Goal: Transaction & Acquisition: Purchase product/service

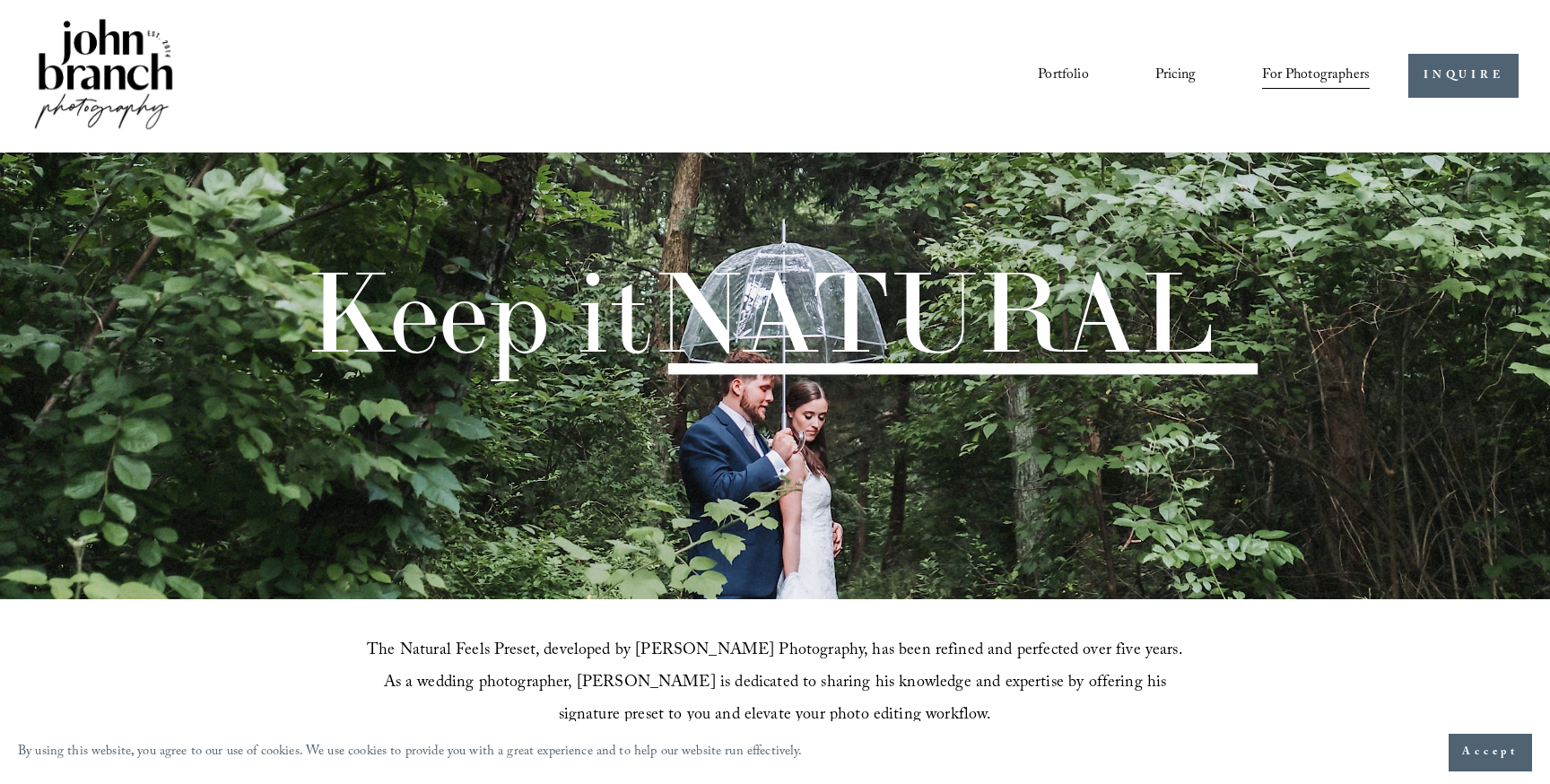
click at [1079, 72] on link "Portfolio" at bounding box center [1063, 76] width 51 height 30
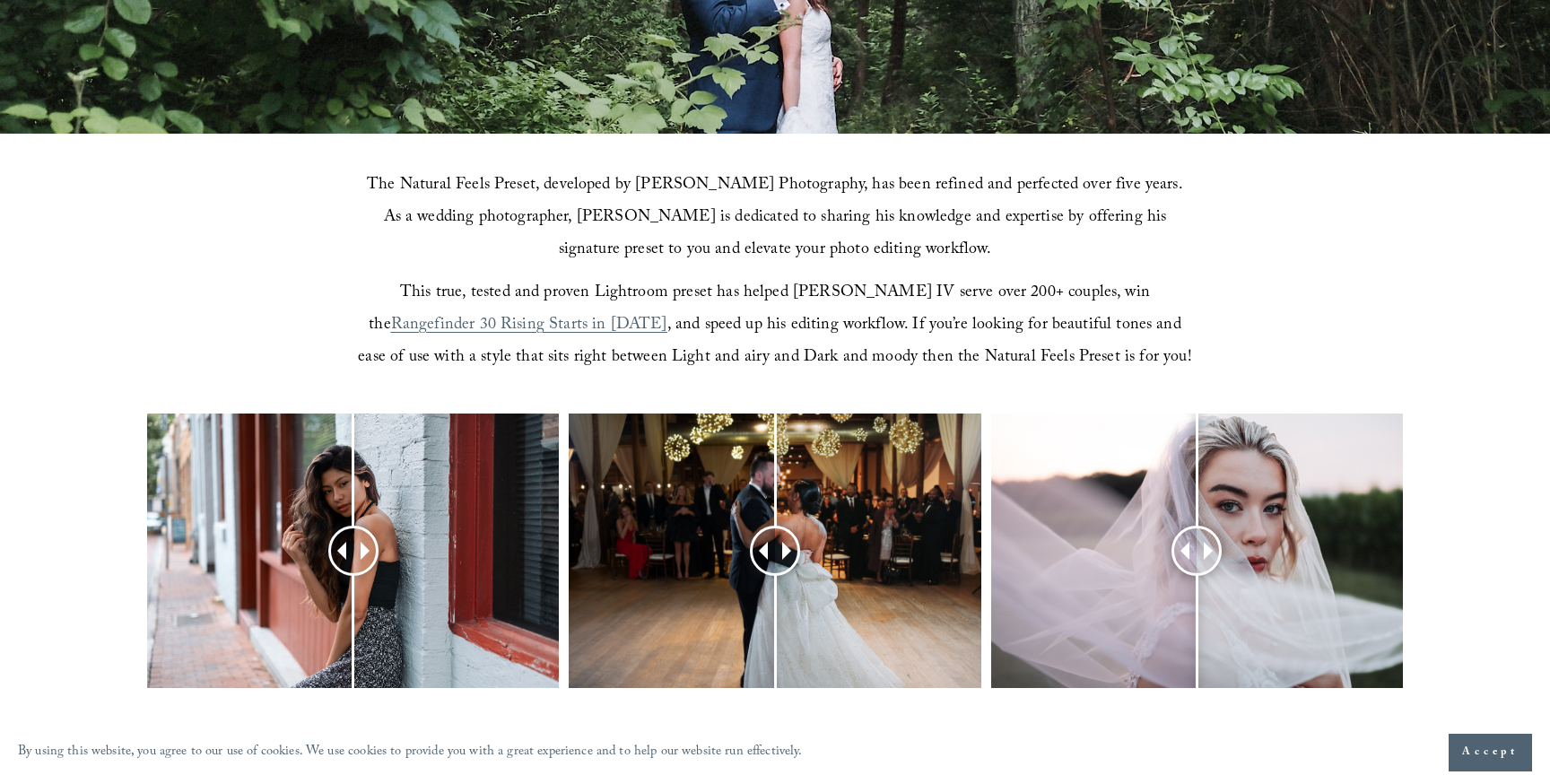
scroll to position [475, 0]
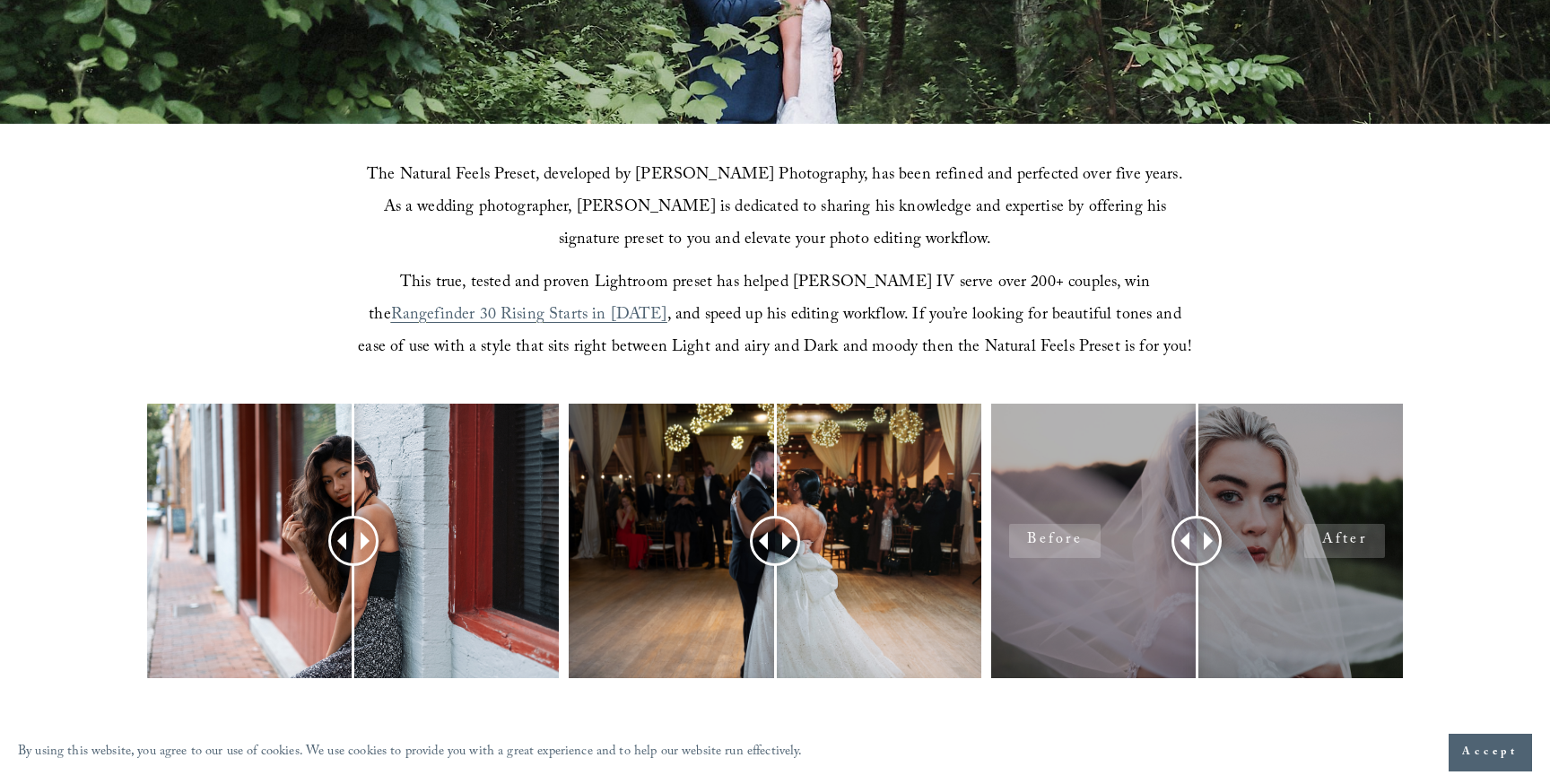
click at [1332, 530] on div at bounding box center [1197, 540] width 412 height 275
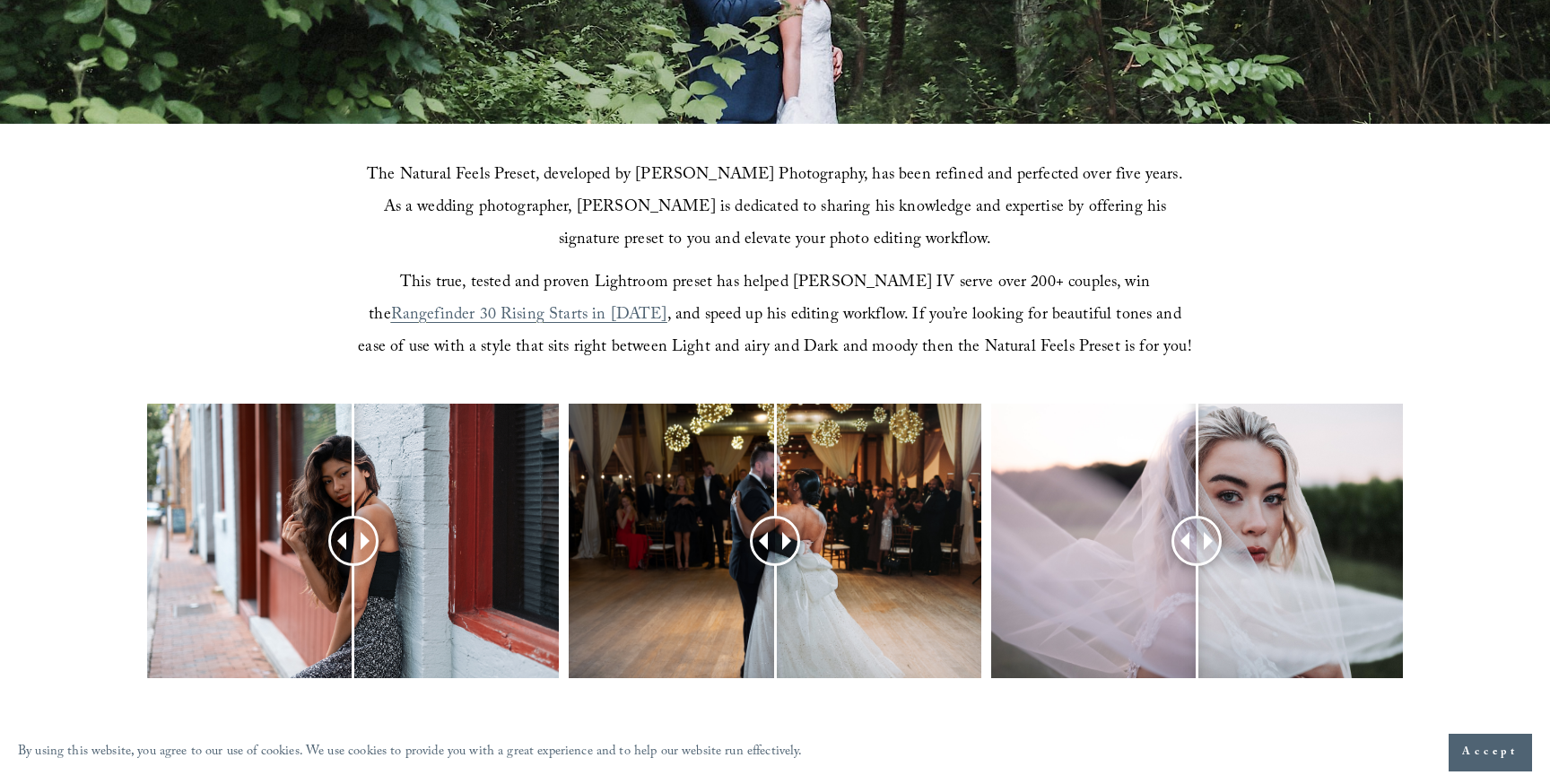
click at [1477, 743] on span "Accept" at bounding box center [1491, 752] width 56 height 17
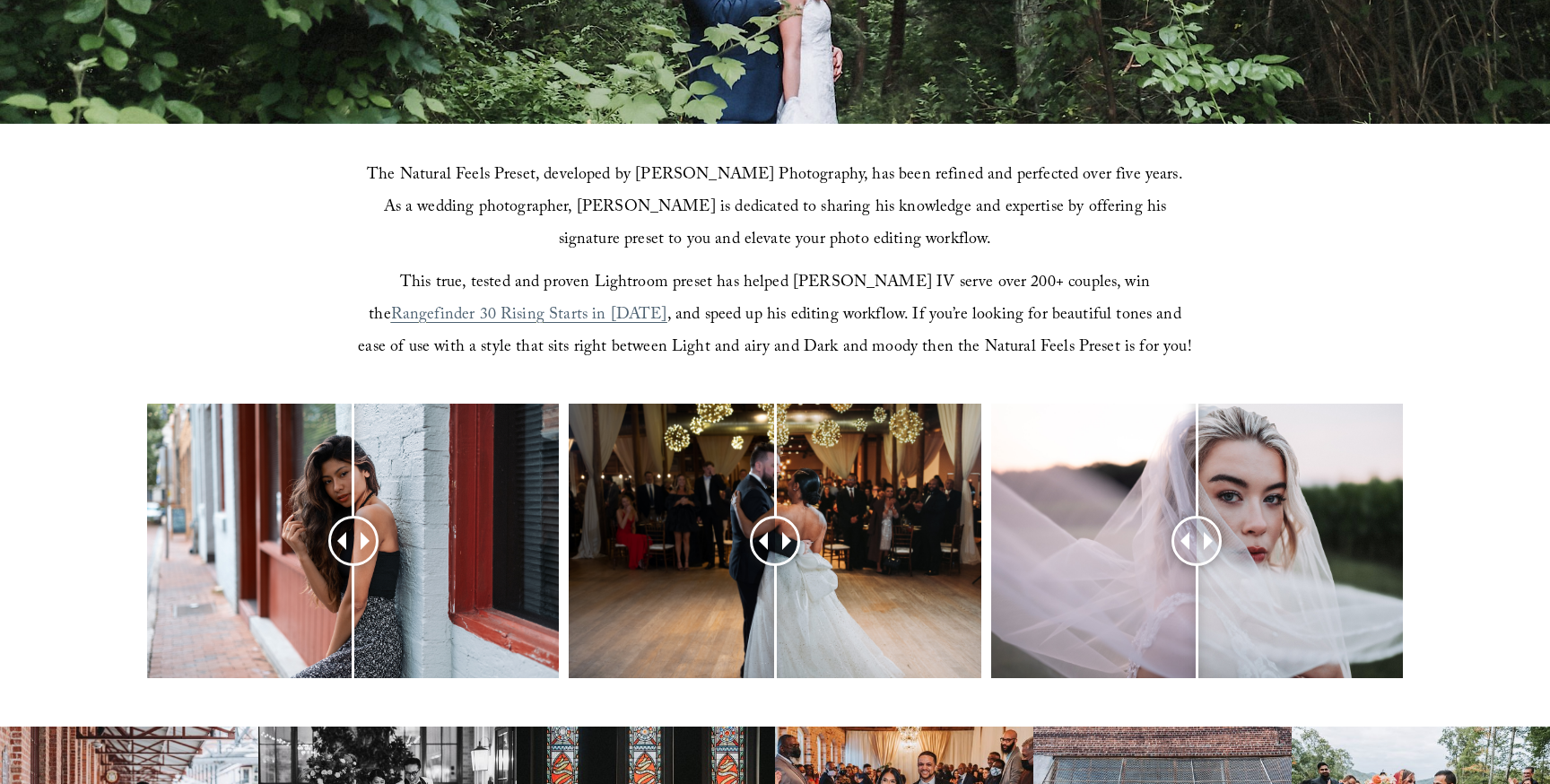
scroll to position [0, 0]
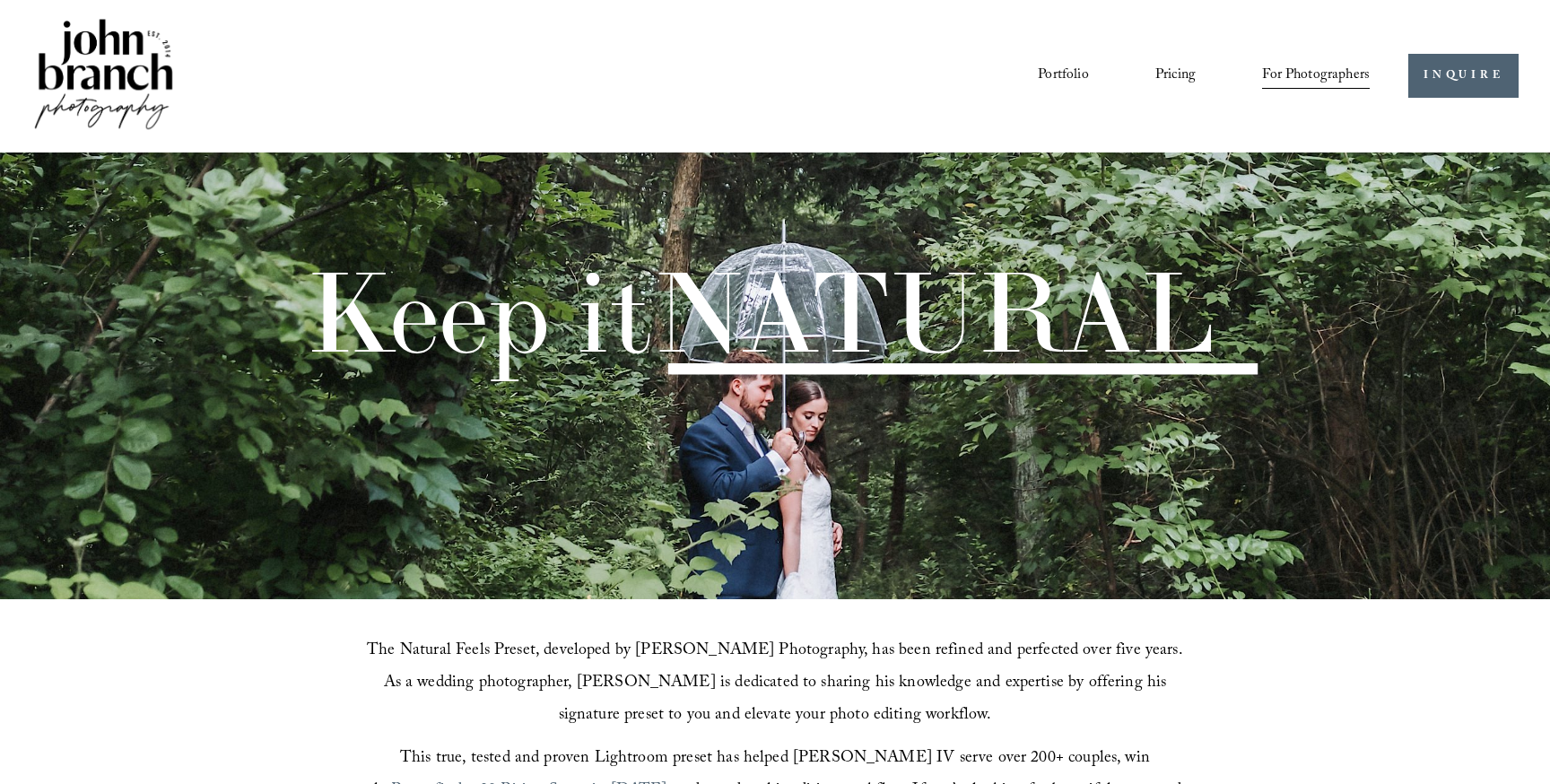
click at [1180, 76] on link "Pricing" at bounding box center [1176, 76] width 41 height 30
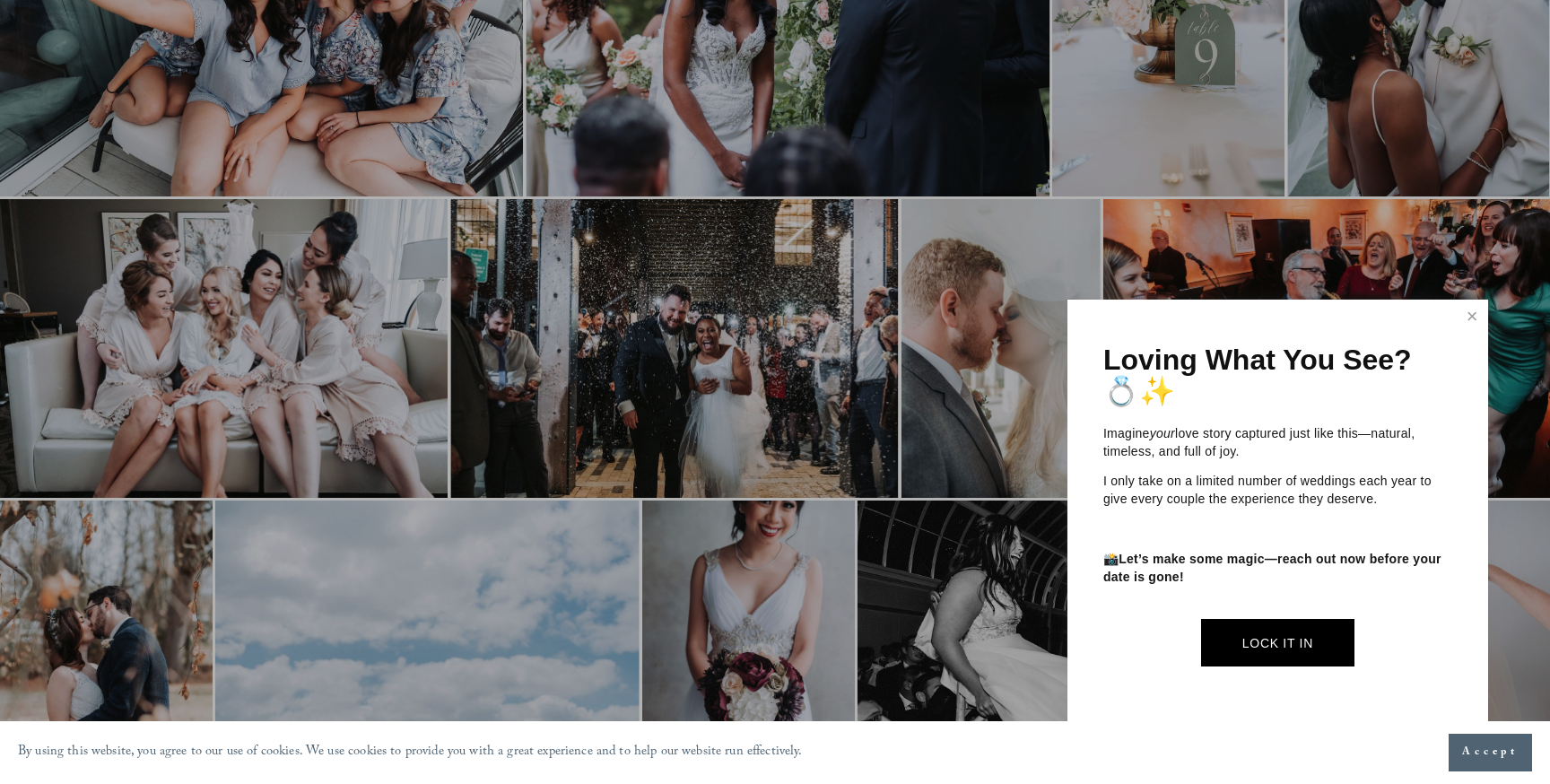
scroll to position [996, 0]
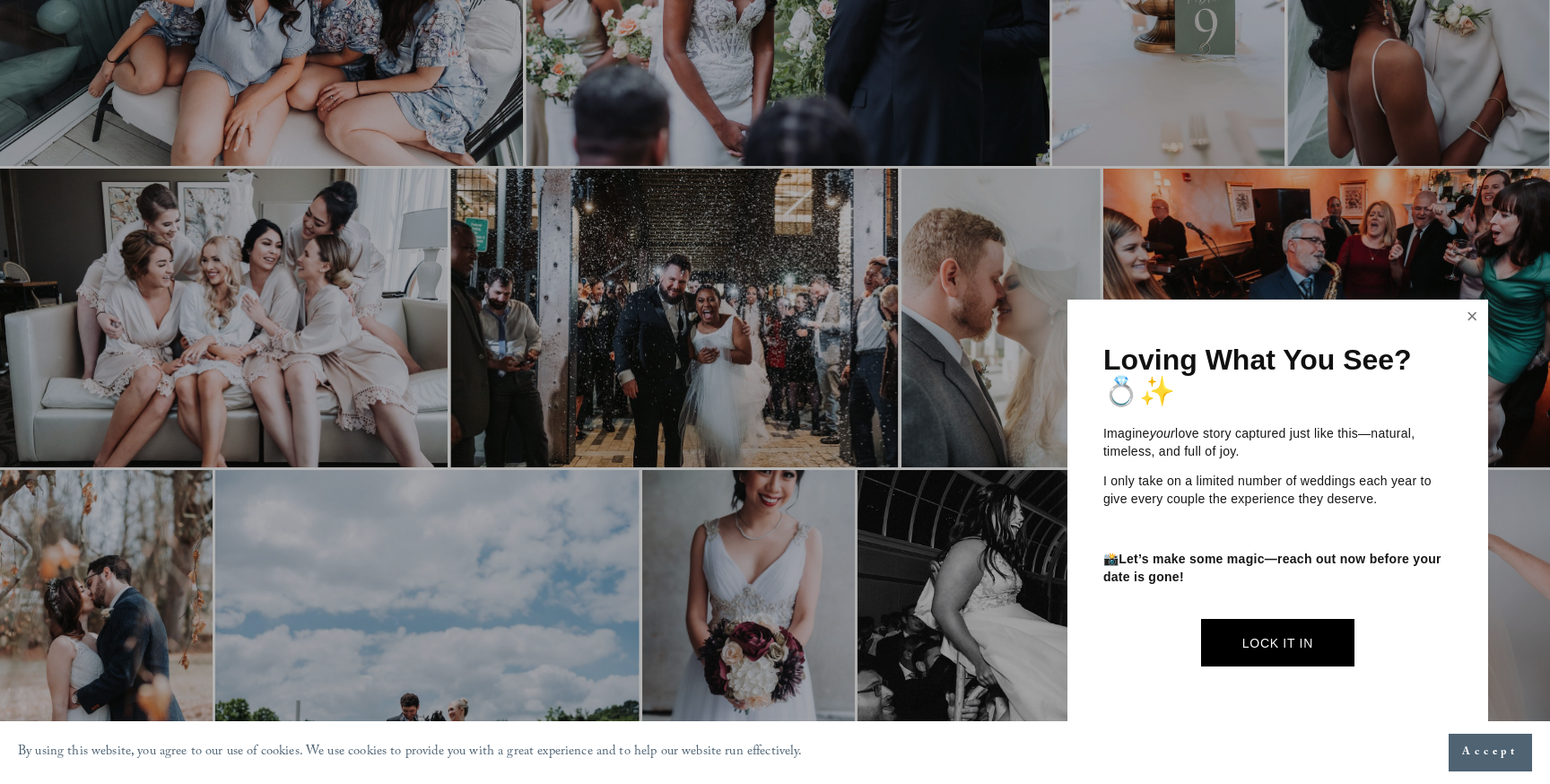
click at [1466, 323] on link "Close" at bounding box center [1472, 317] width 27 height 29
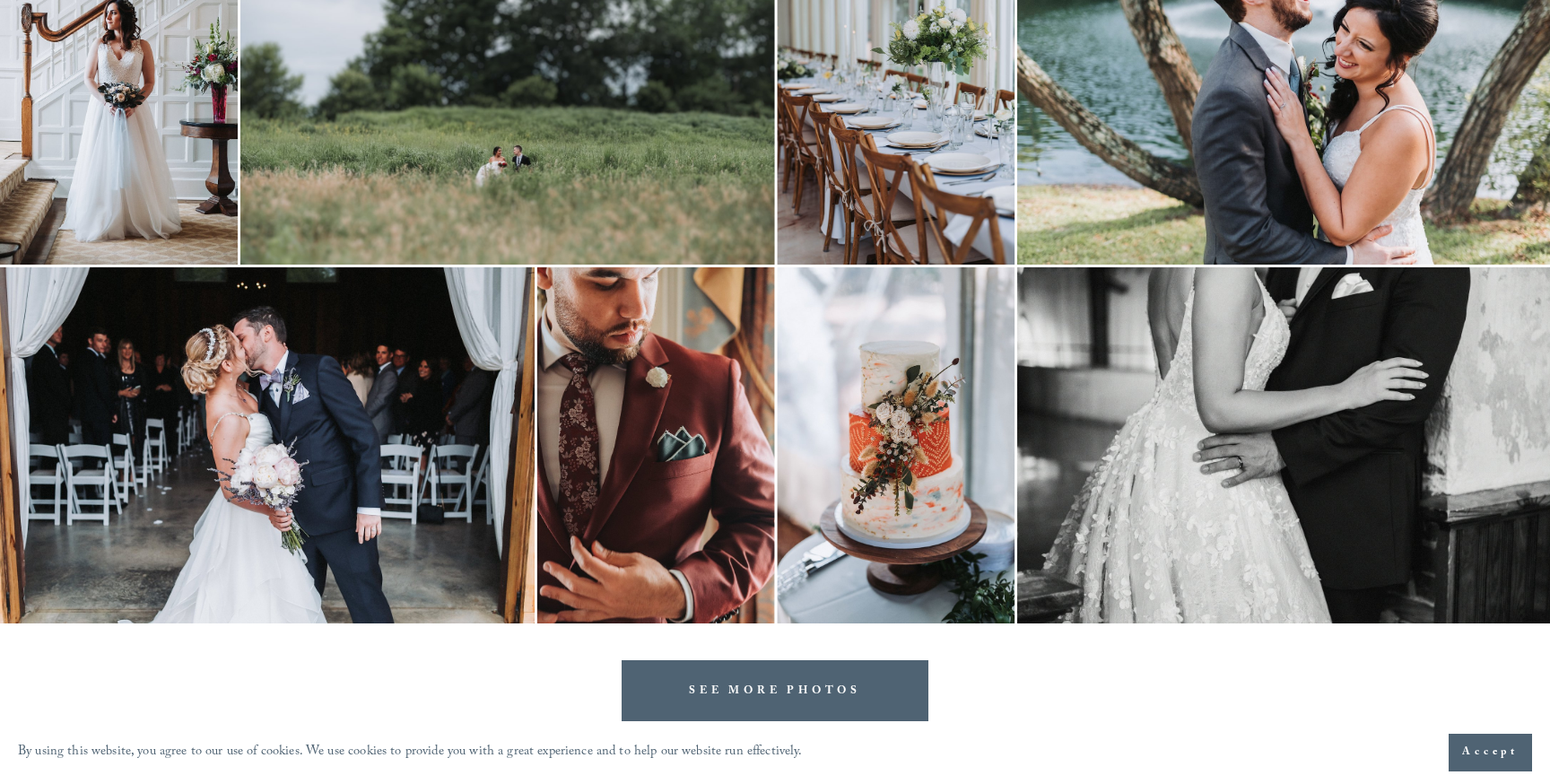
scroll to position [3890, 0]
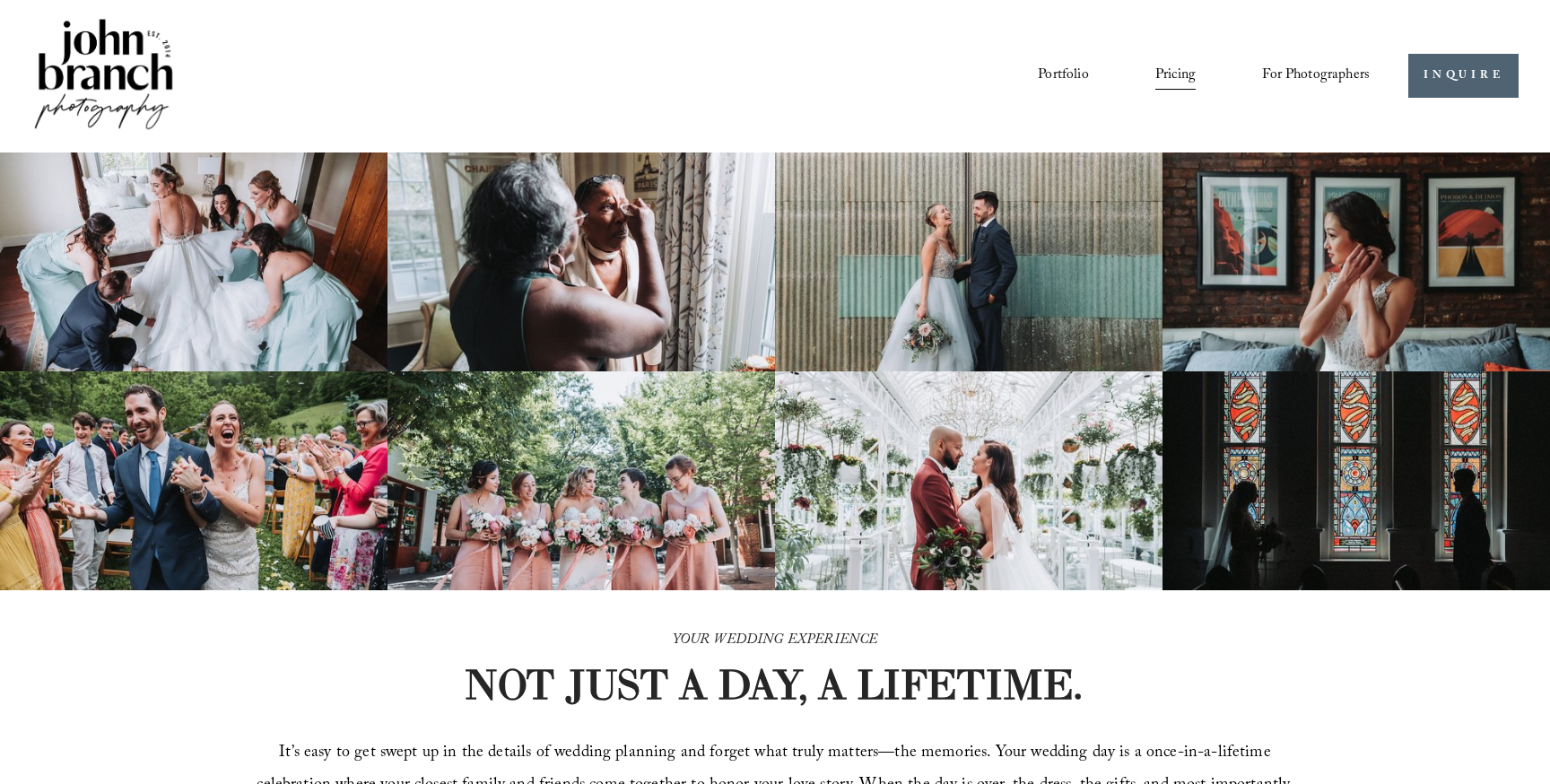
click at [0, 0] on span "Presets" at bounding box center [0, 0] width 0 height 0
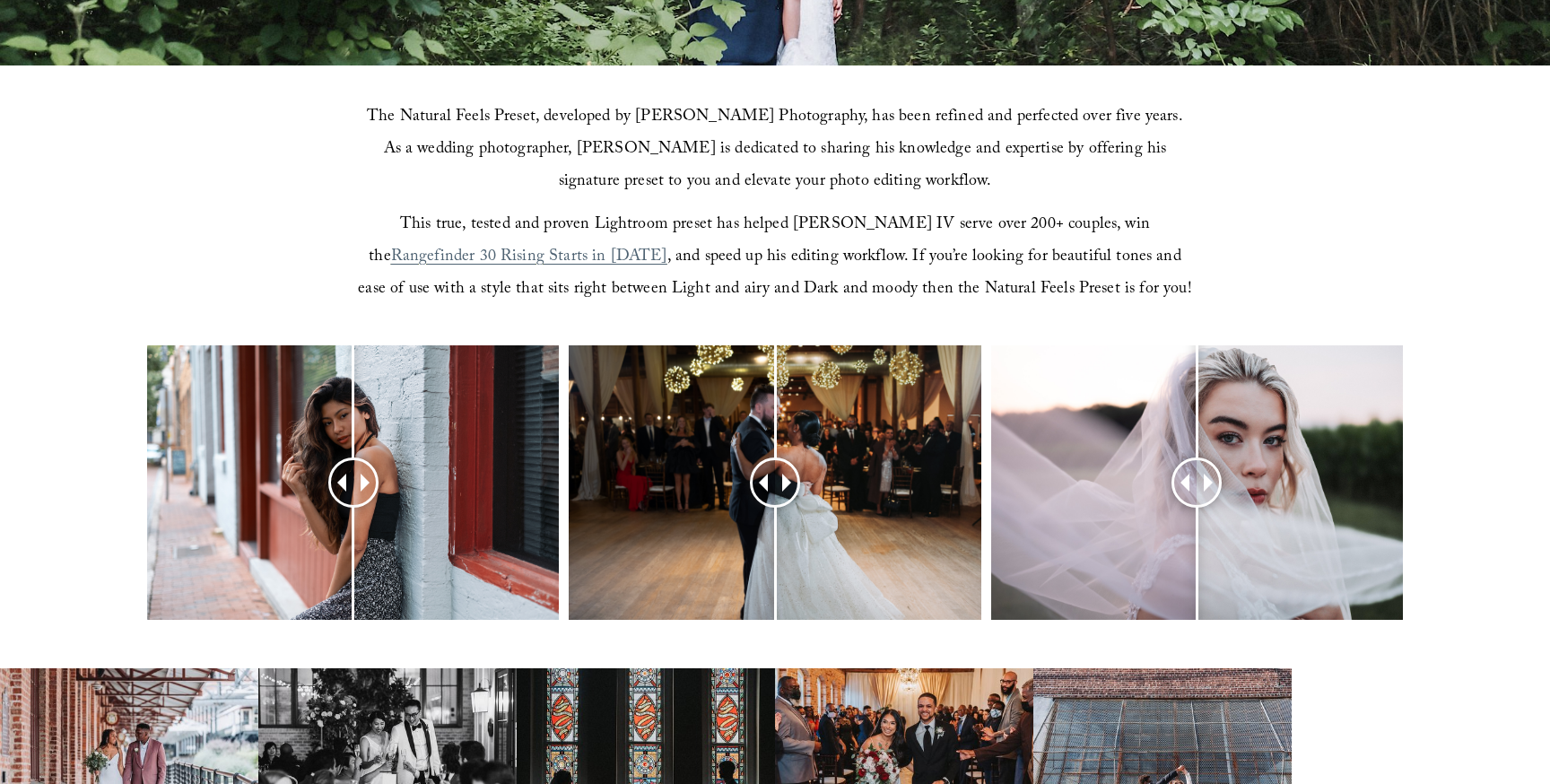
scroll to position [532, 0]
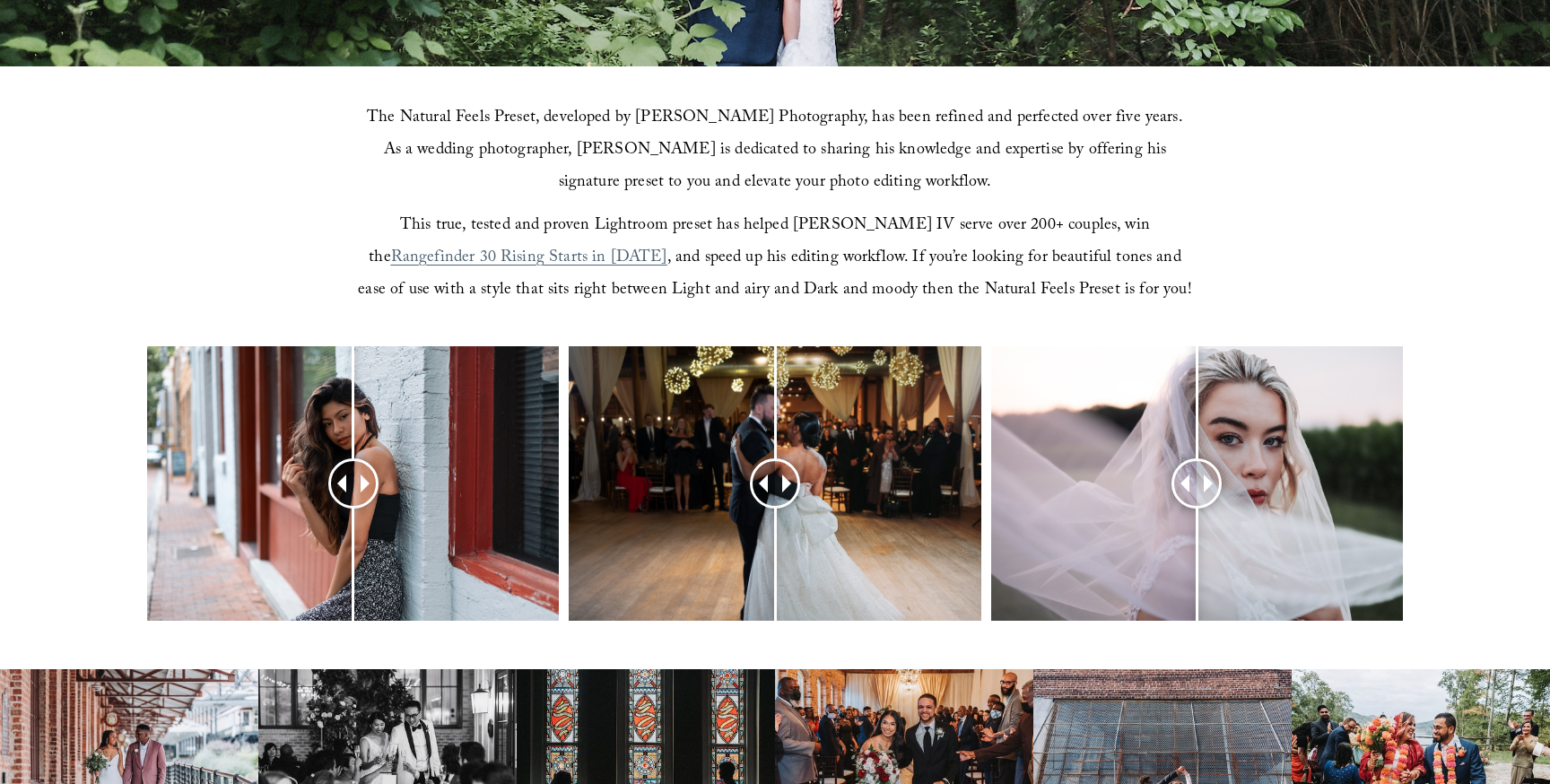
click at [884, 184] on span "The Natural Feels Preset, developed by [PERSON_NAME] Photography, has been refi…" at bounding box center [777, 151] width 821 height 92
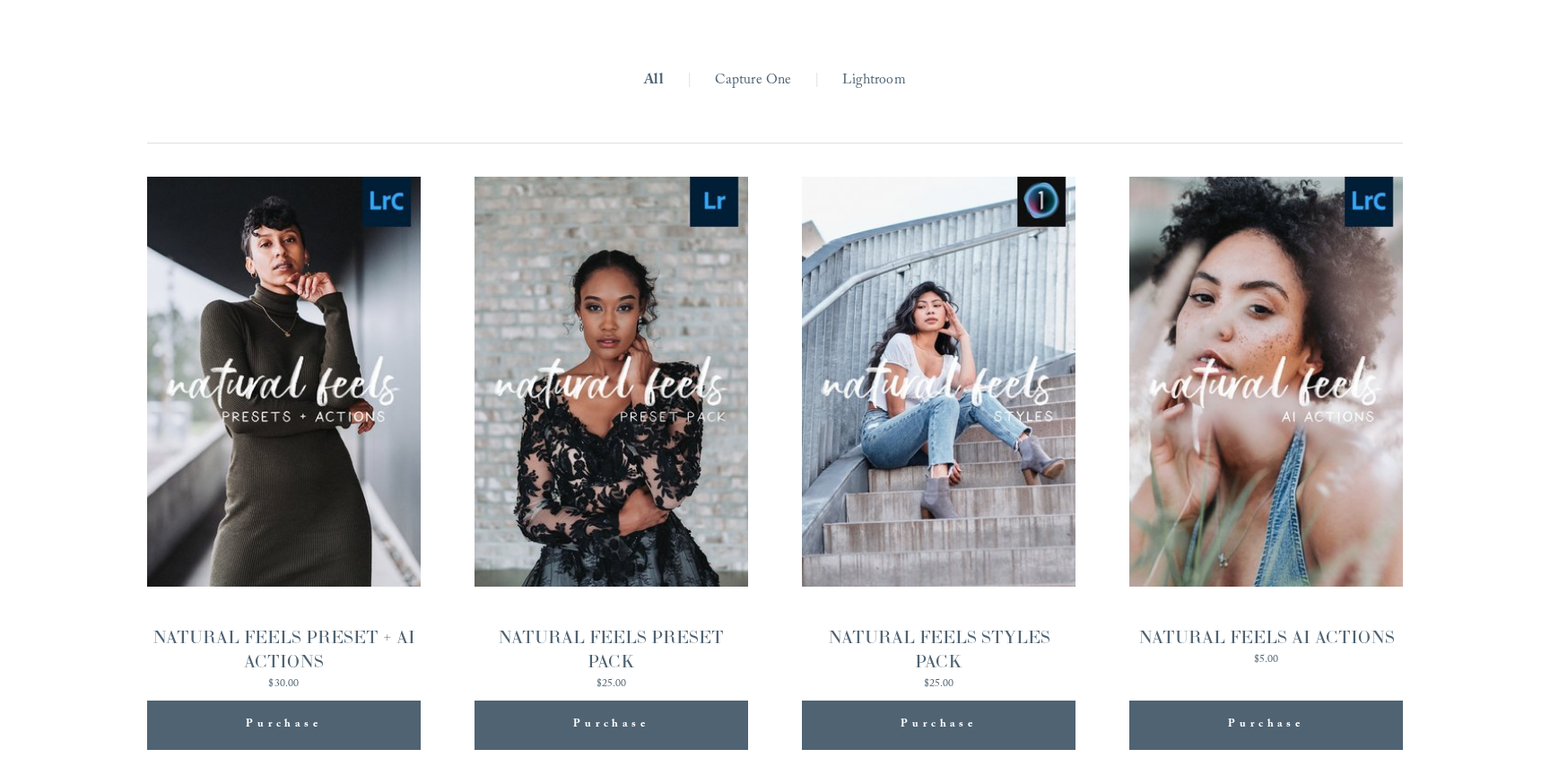
scroll to position [1748, 0]
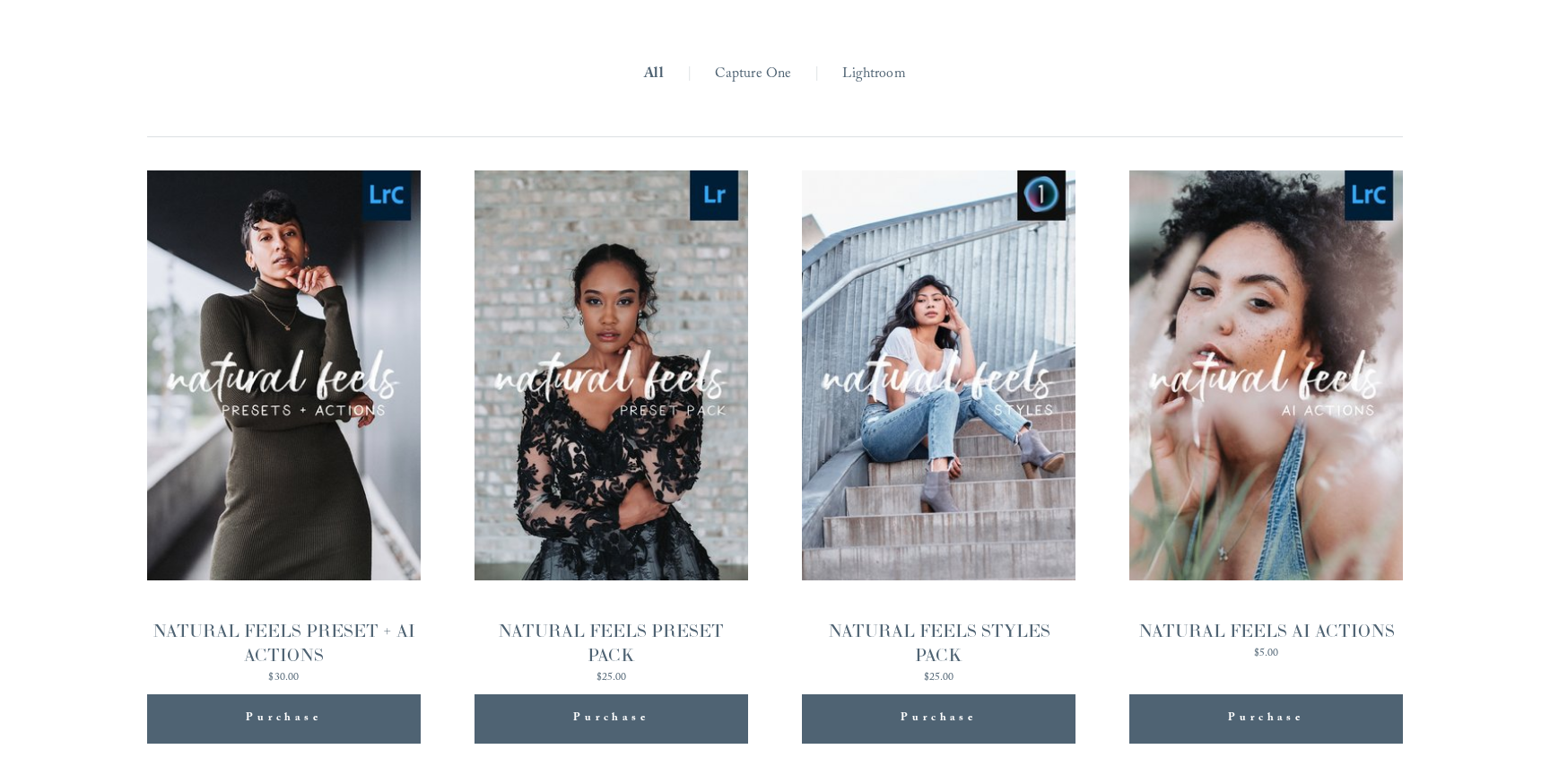
click at [876, 76] on link "Lightroom" at bounding box center [874, 75] width 63 height 28
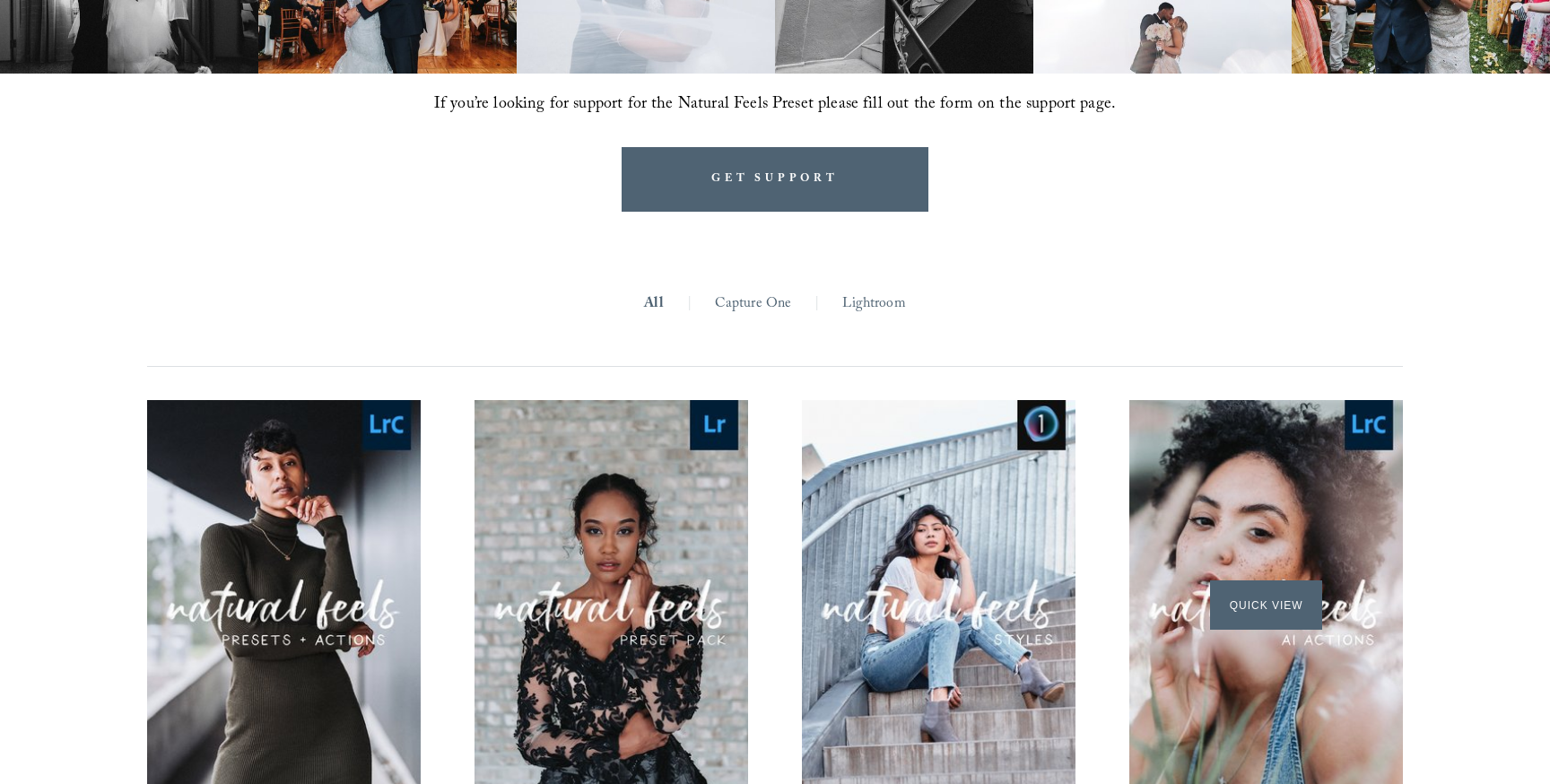
scroll to position [1503, 0]
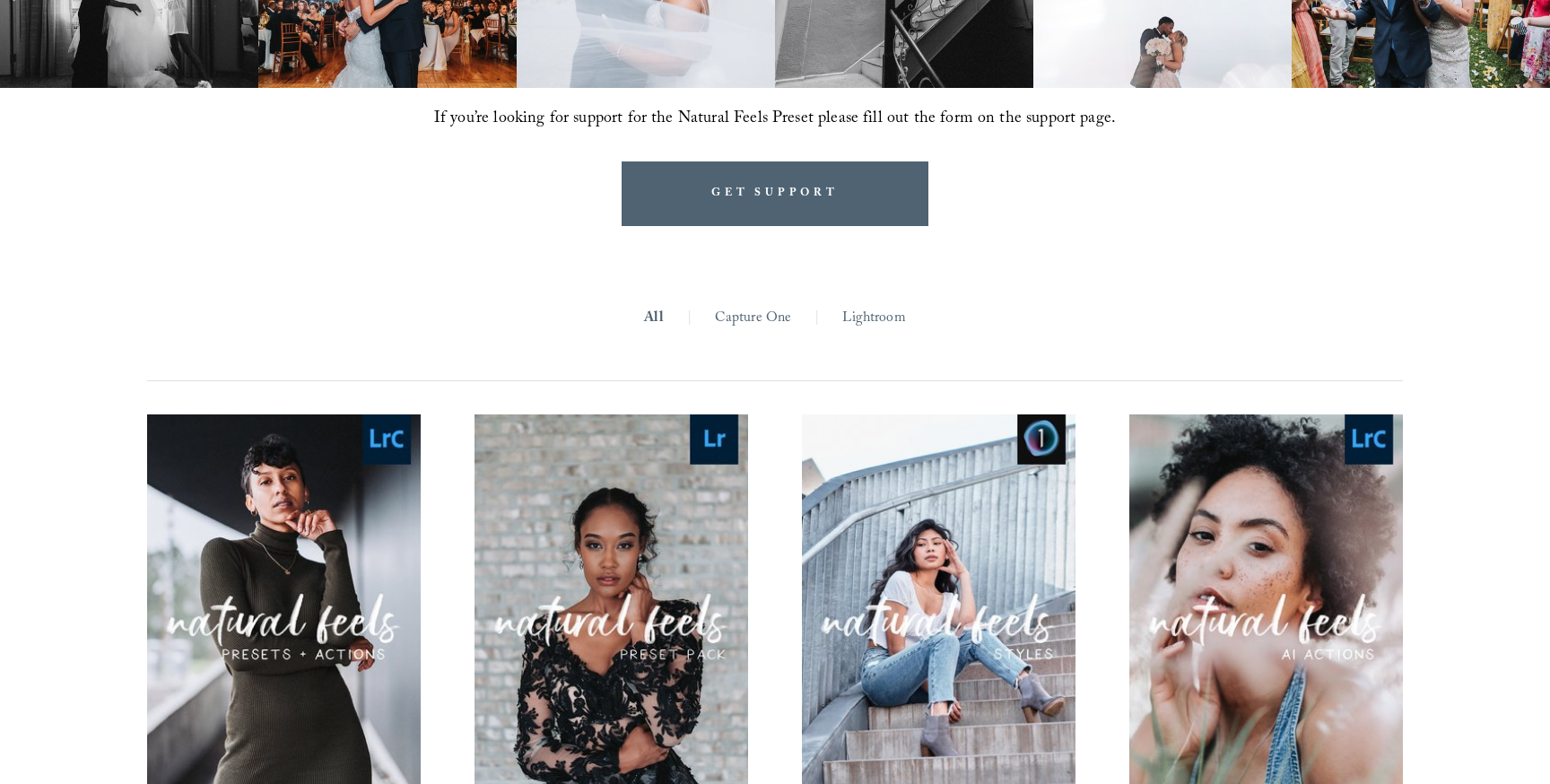
click at [887, 315] on link "Lightroom" at bounding box center [874, 319] width 63 height 28
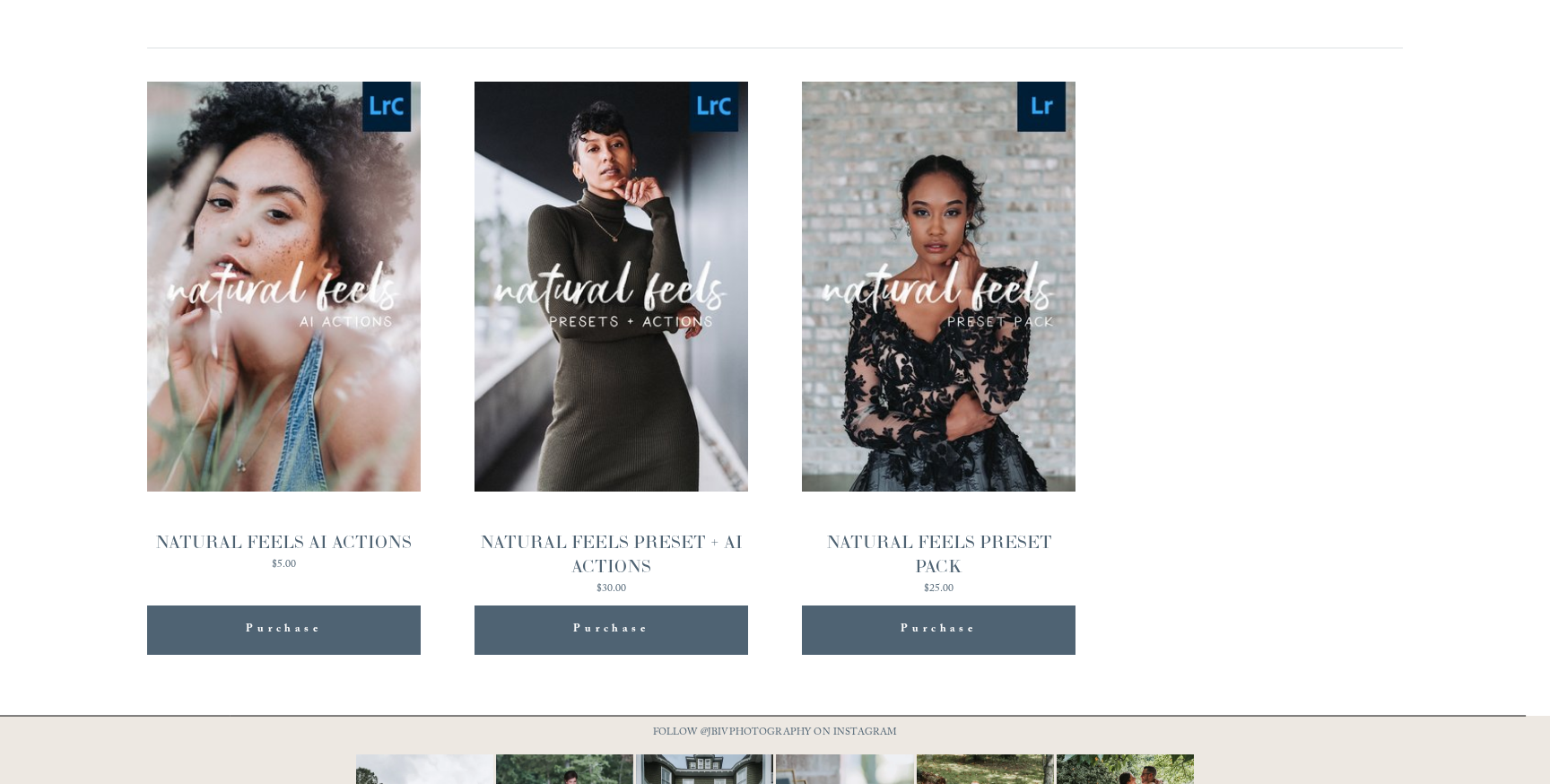
scroll to position [1963, 0]
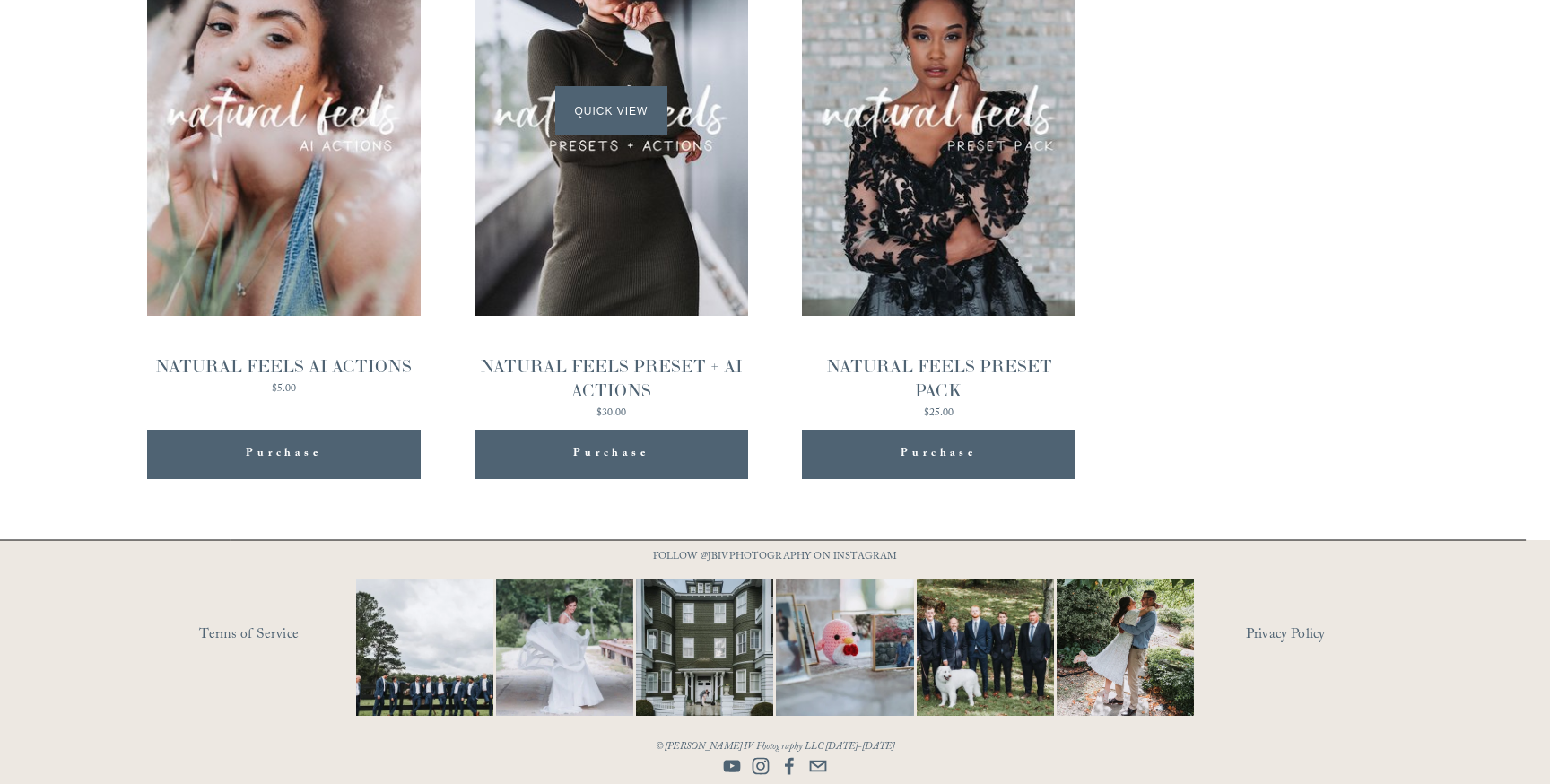
click at [633, 105] on span "Quick View" at bounding box center [610, 111] width 112 height 50
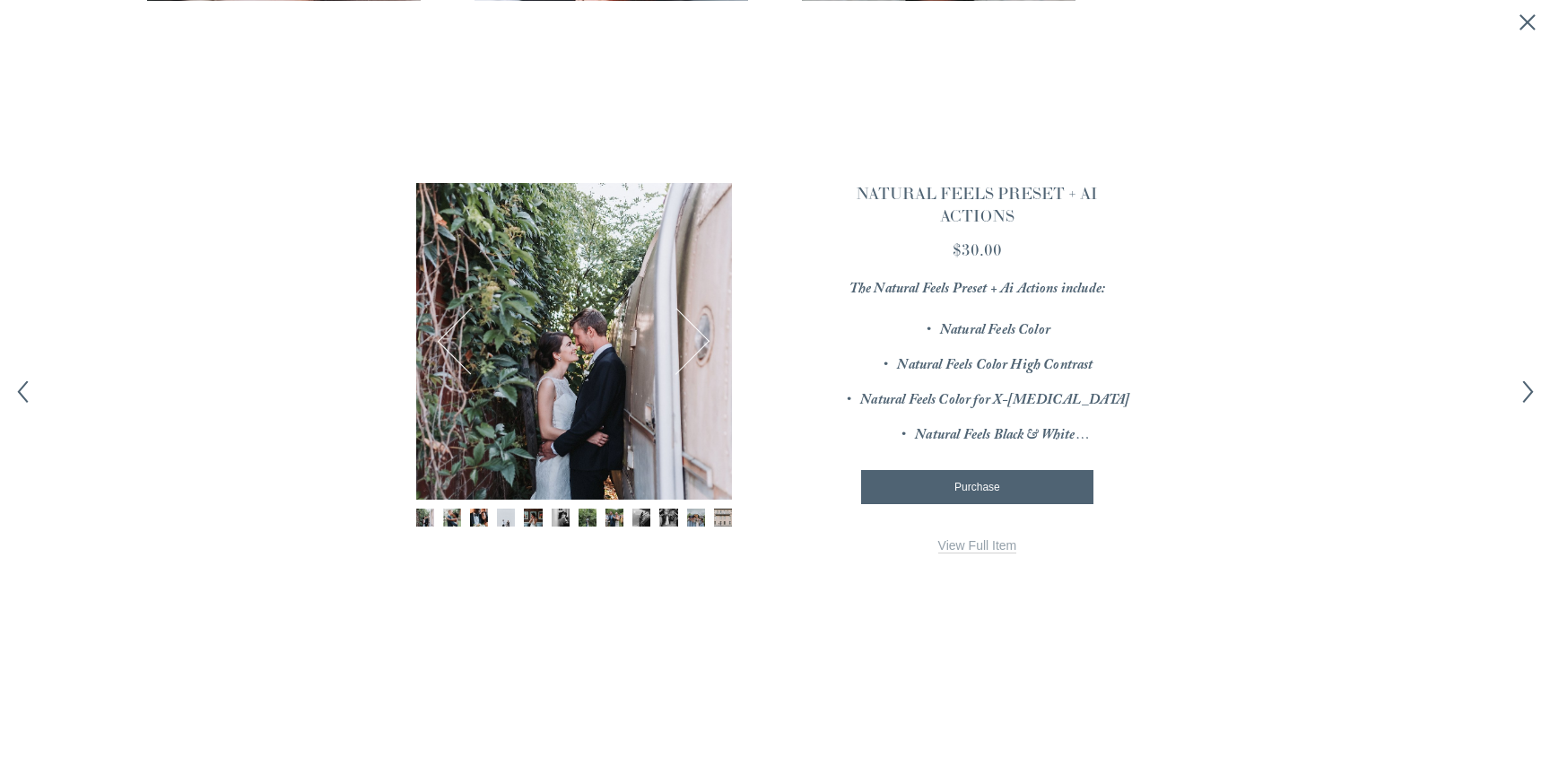
click at [531, 516] on img "Image 5 of 12" at bounding box center [533, 517] width 17 height 17
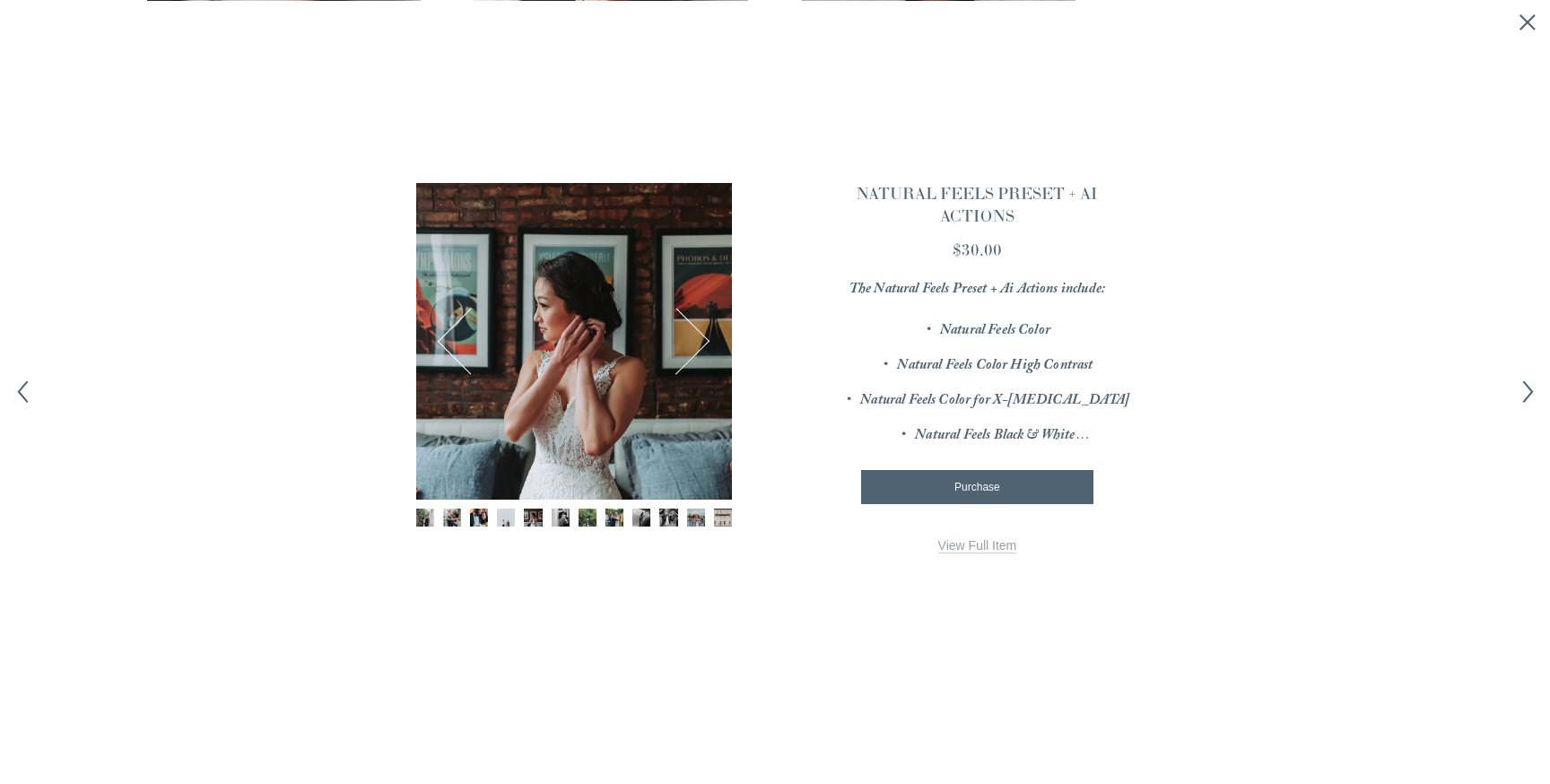
click at [704, 345] on button "Next" at bounding box center [676, 342] width 64 height 64
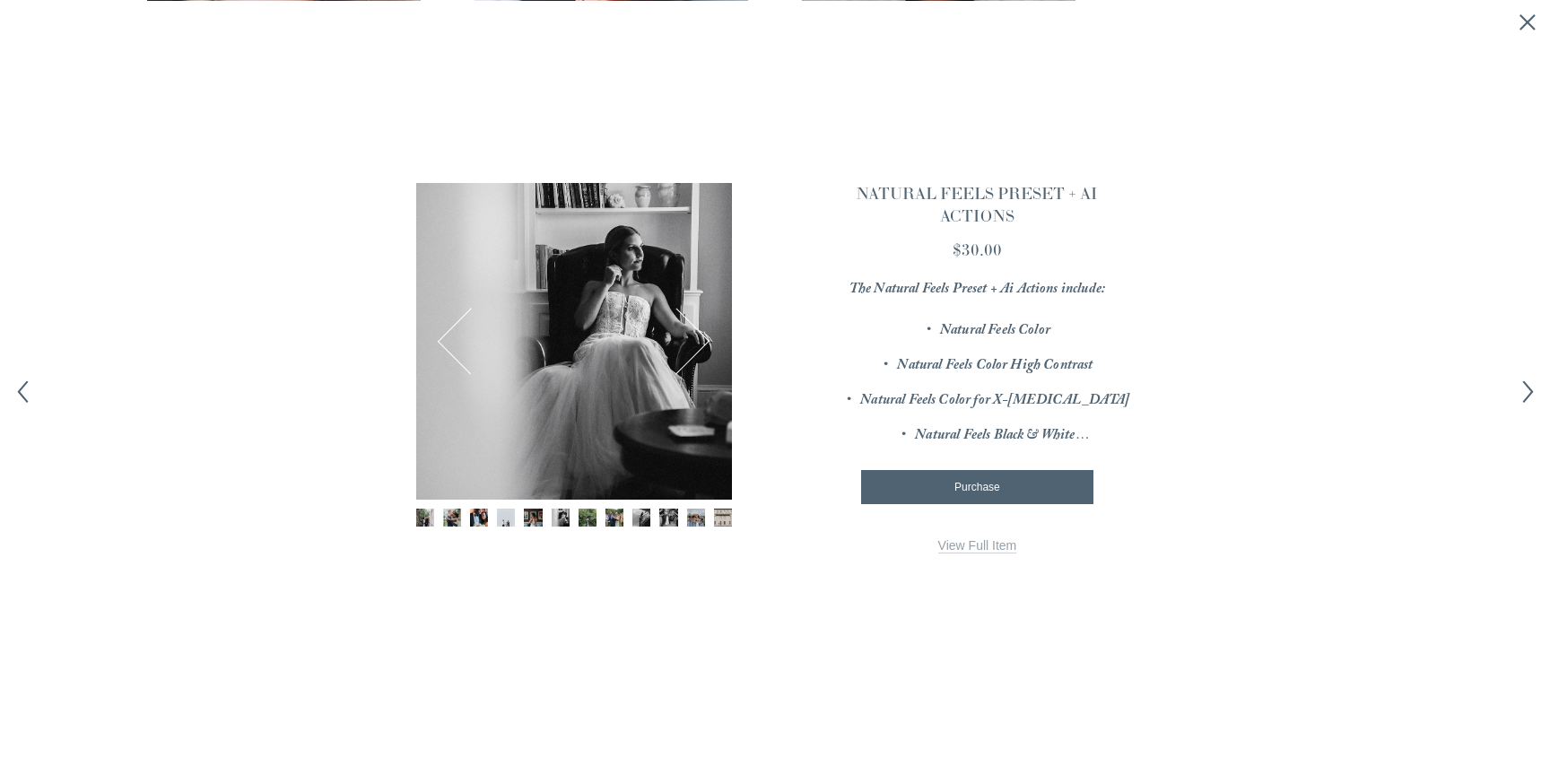
click at [704, 344] on button "Next" at bounding box center [676, 342] width 64 height 64
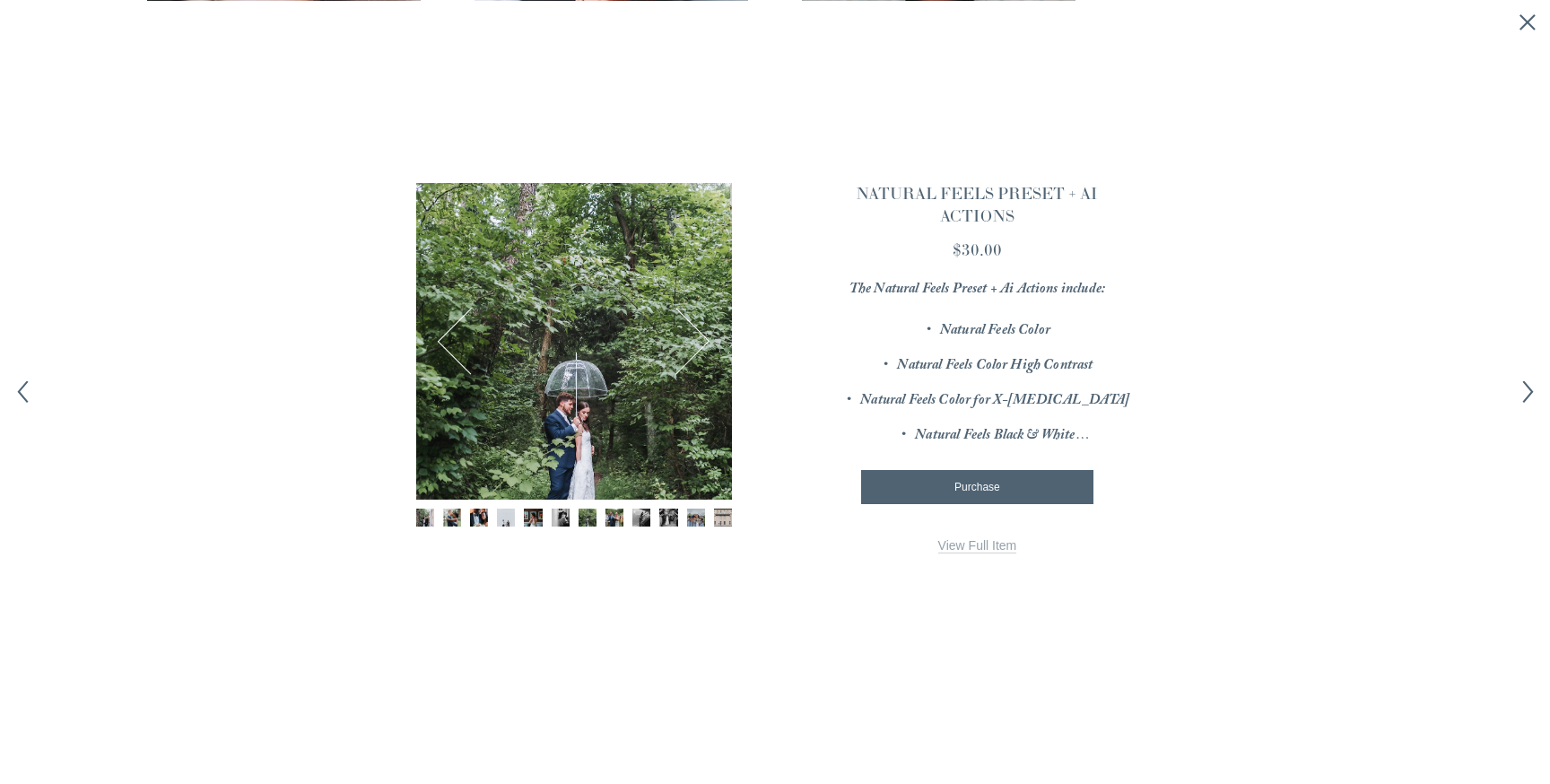
click at [704, 344] on button "Next" at bounding box center [676, 342] width 64 height 64
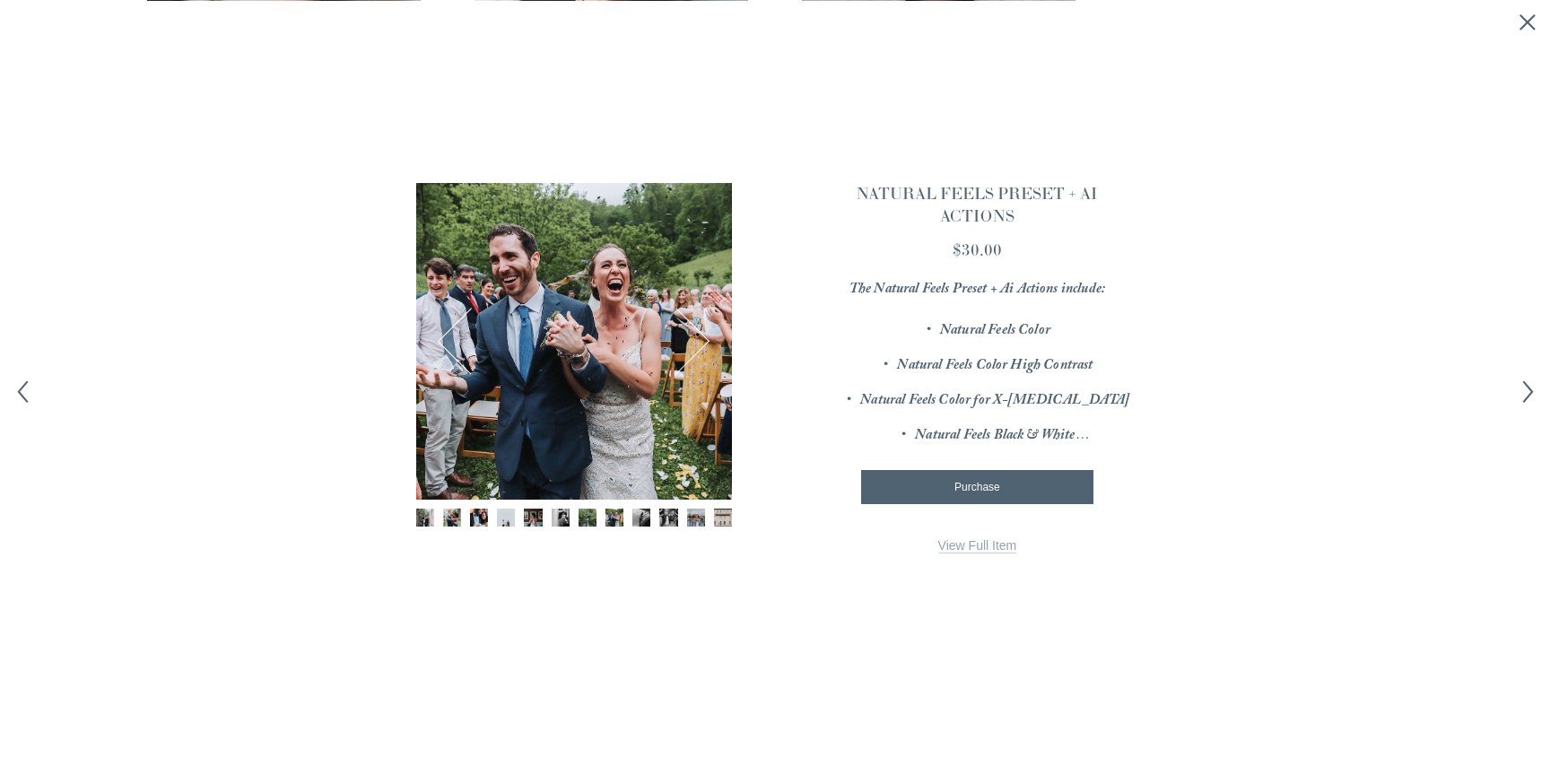
click at [704, 344] on button "Next" at bounding box center [676, 342] width 64 height 64
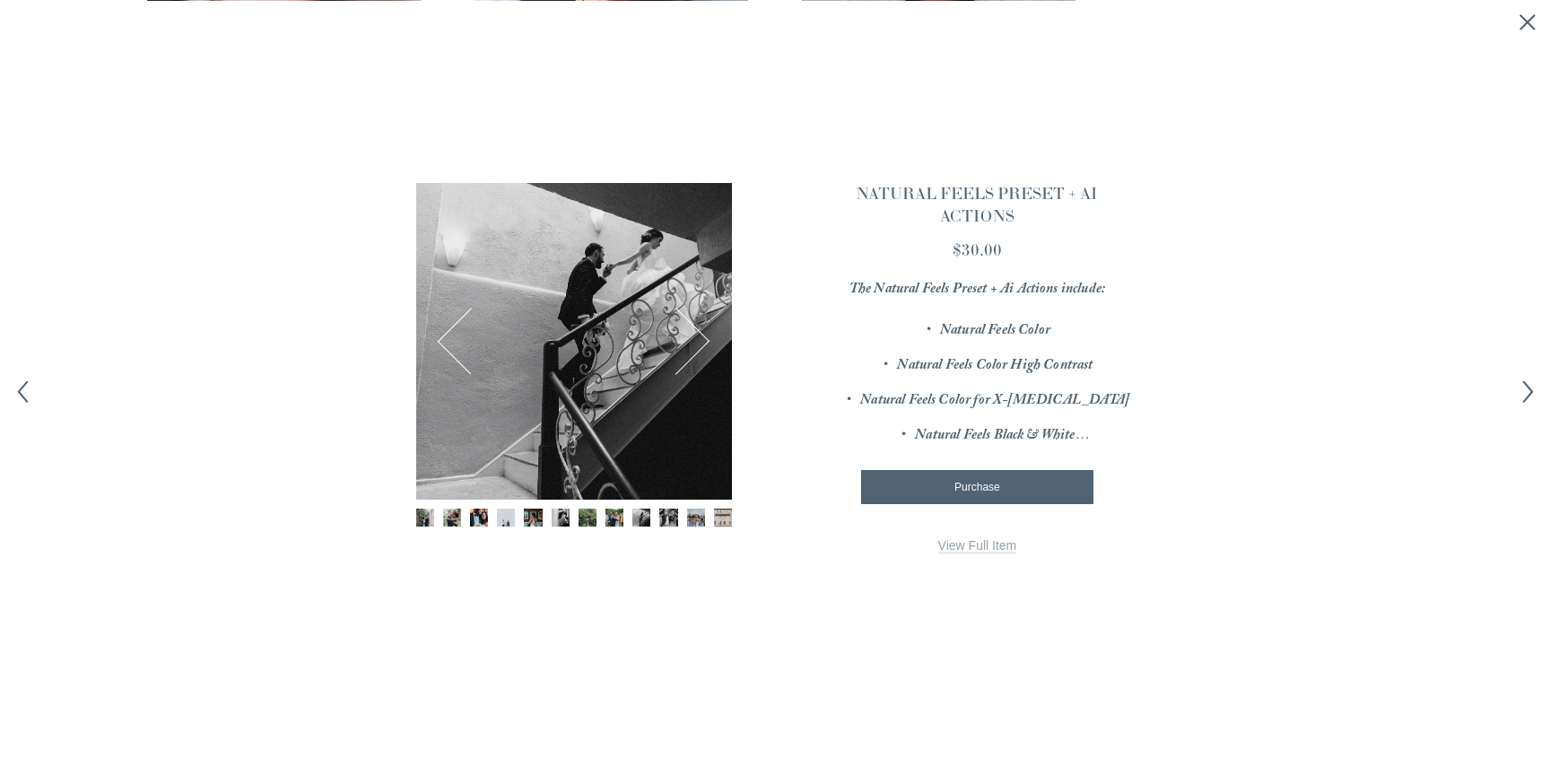
click at [980, 543] on link "View Full Item" at bounding box center [978, 546] width 79 height 16
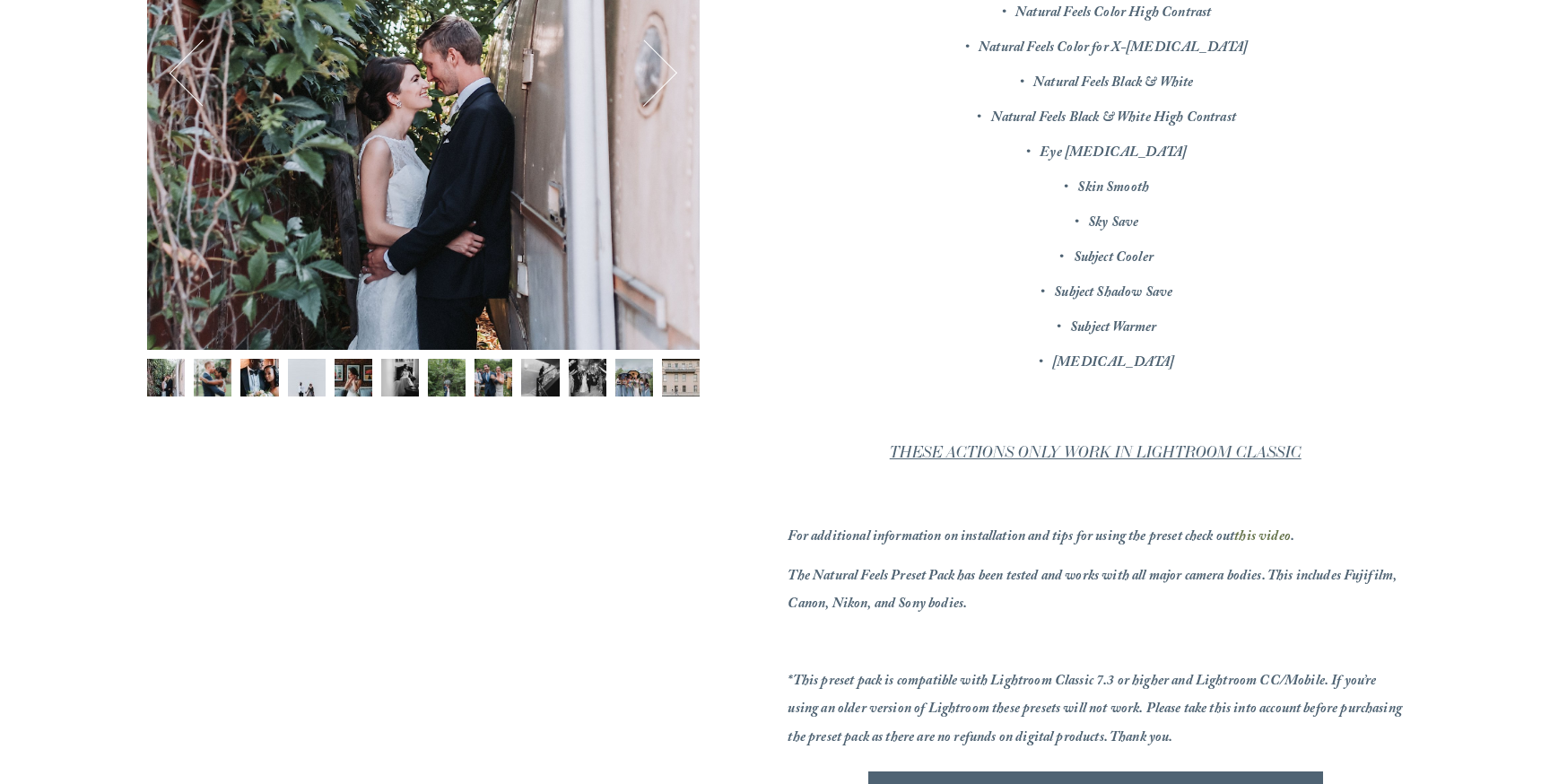
scroll to position [536, 0]
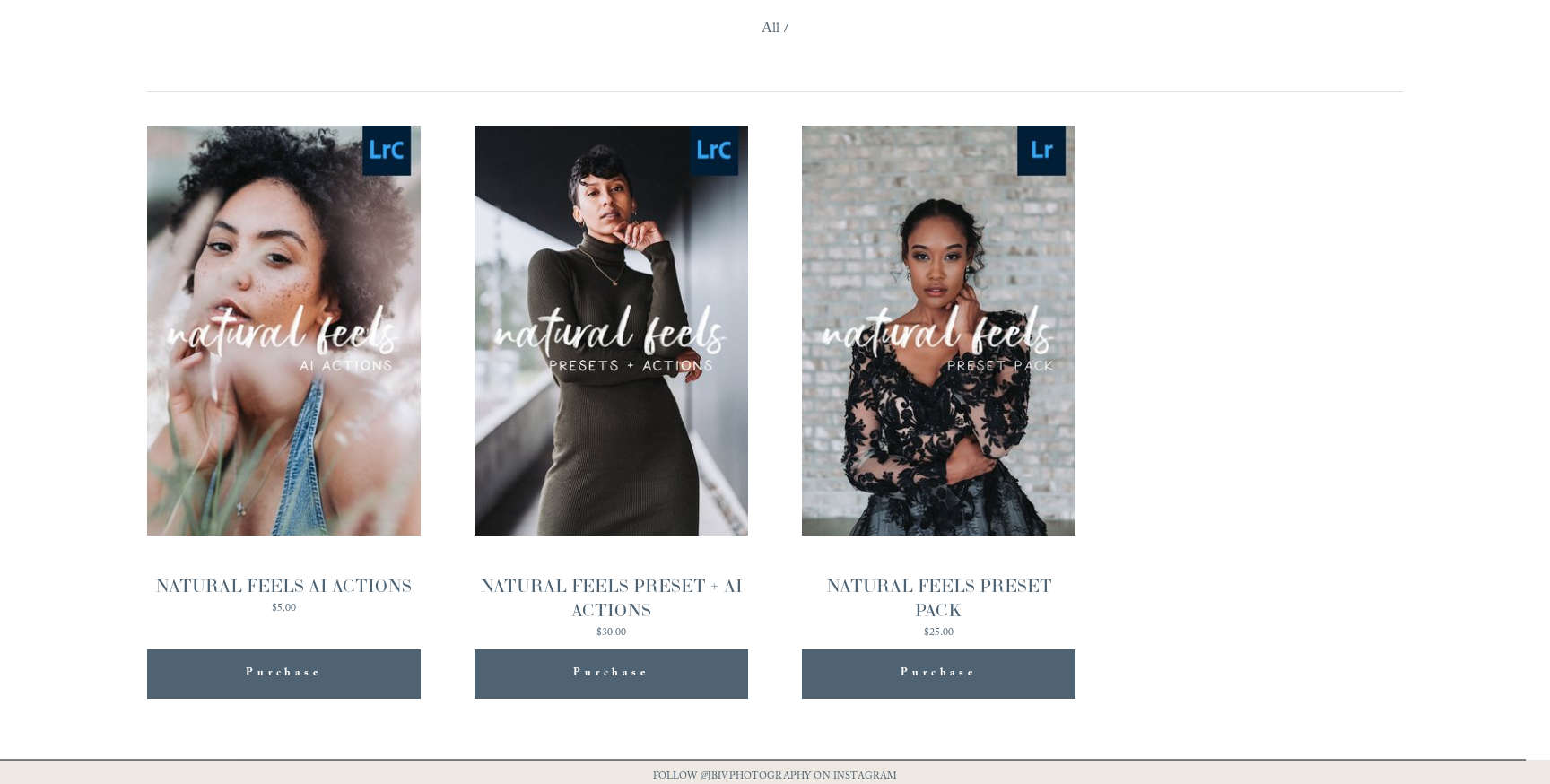
scroll to position [1757, 0]
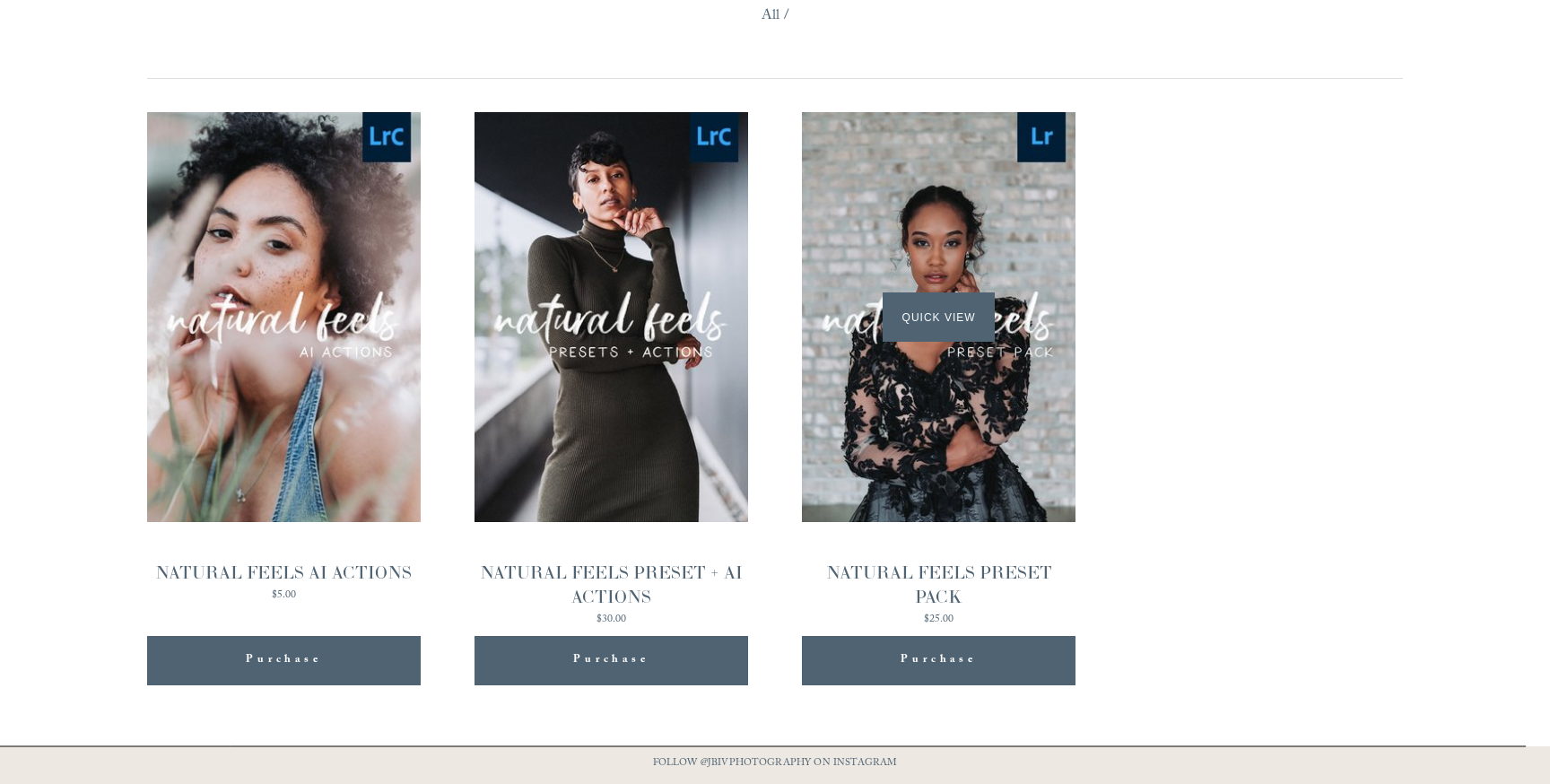
click at [960, 308] on span "Quick View" at bounding box center [938, 317] width 112 height 50
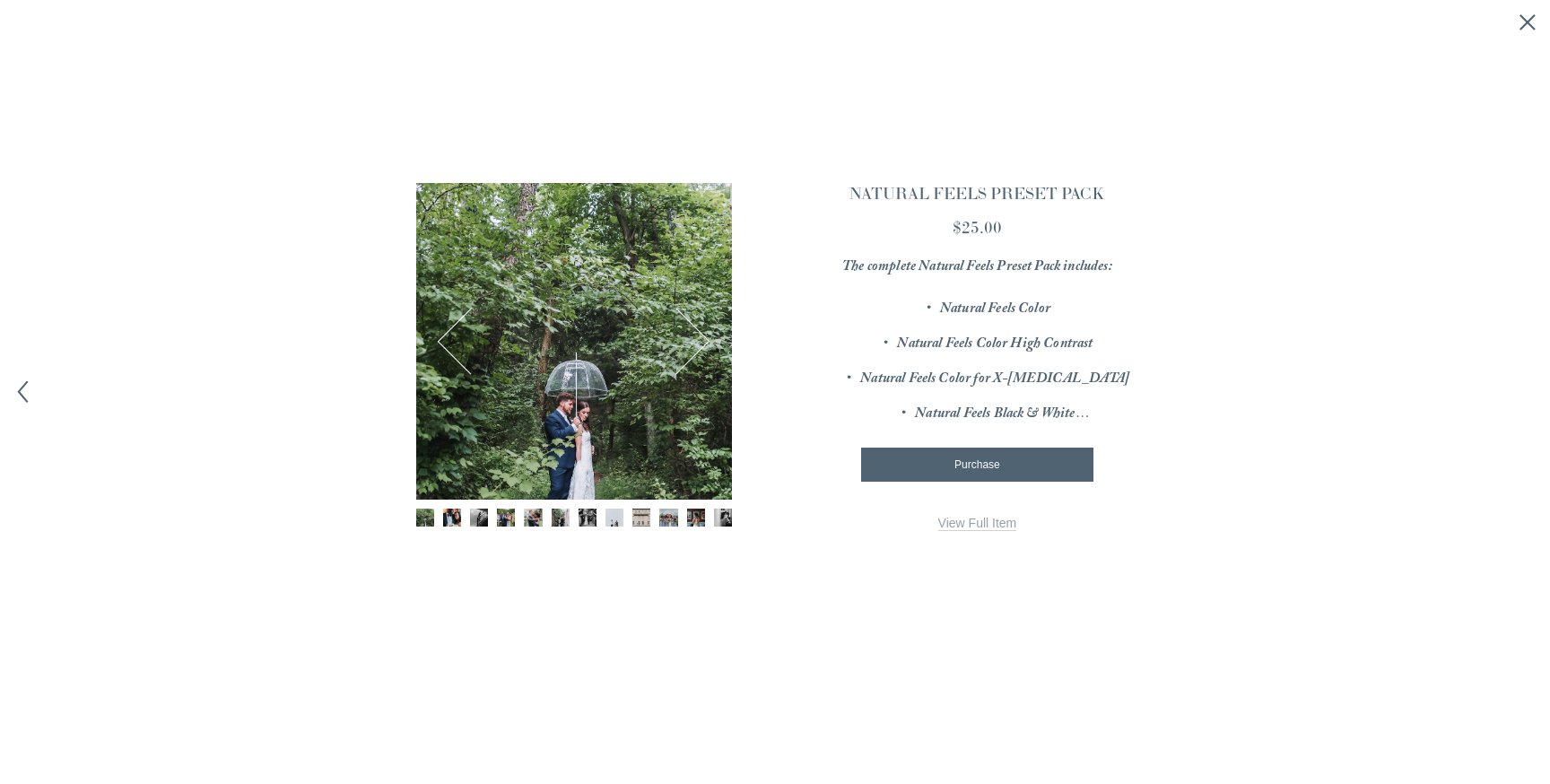
click at [965, 512] on div "NATURAL FEELS PRESET PACK $25.00 The complete Natural Feels Preset Pack include…" at bounding box center [977, 357] width 314 height 348
click at [965, 530] on link "View Full Item" at bounding box center [978, 524] width 79 height 16
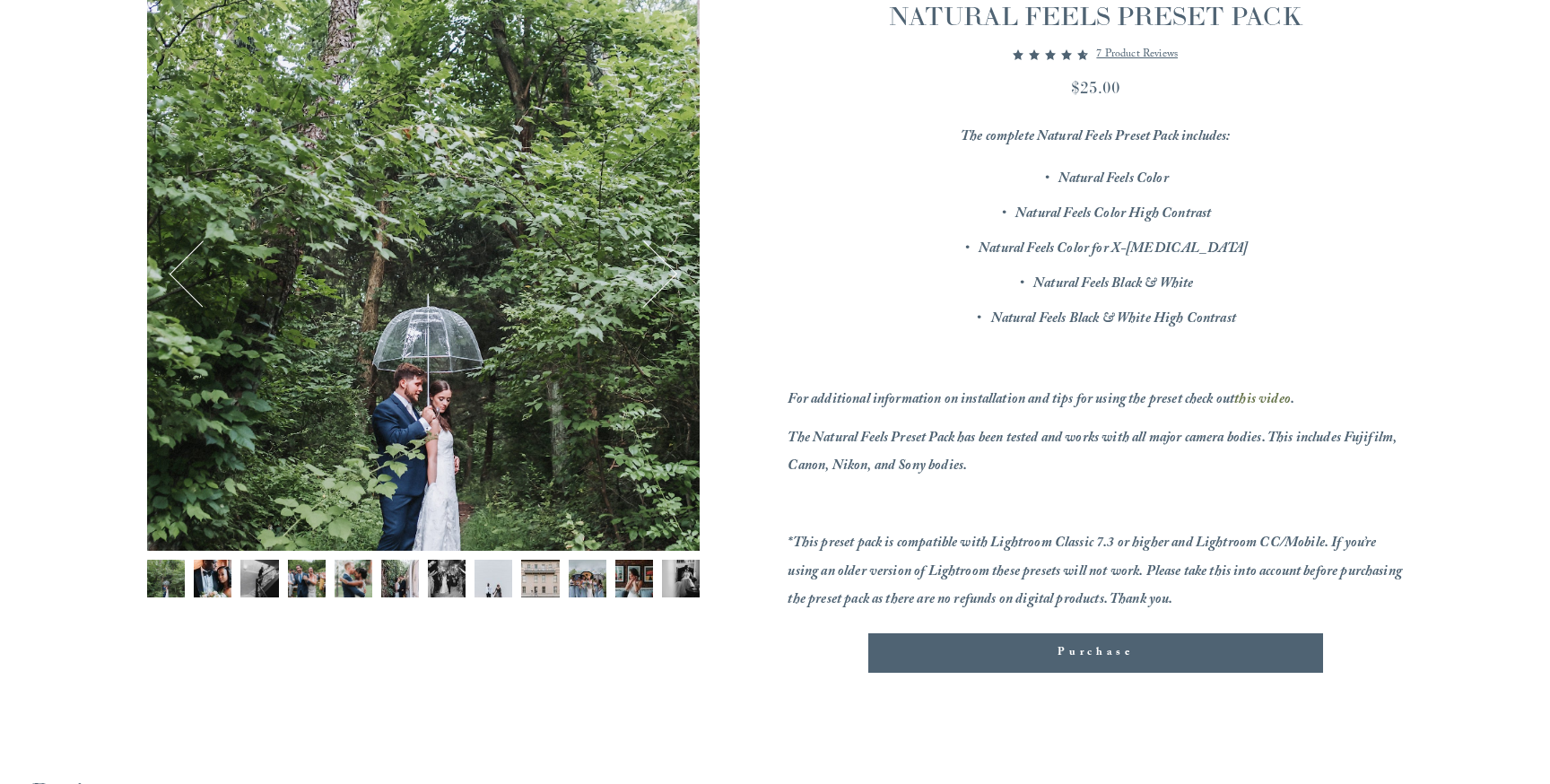
scroll to position [251, 0]
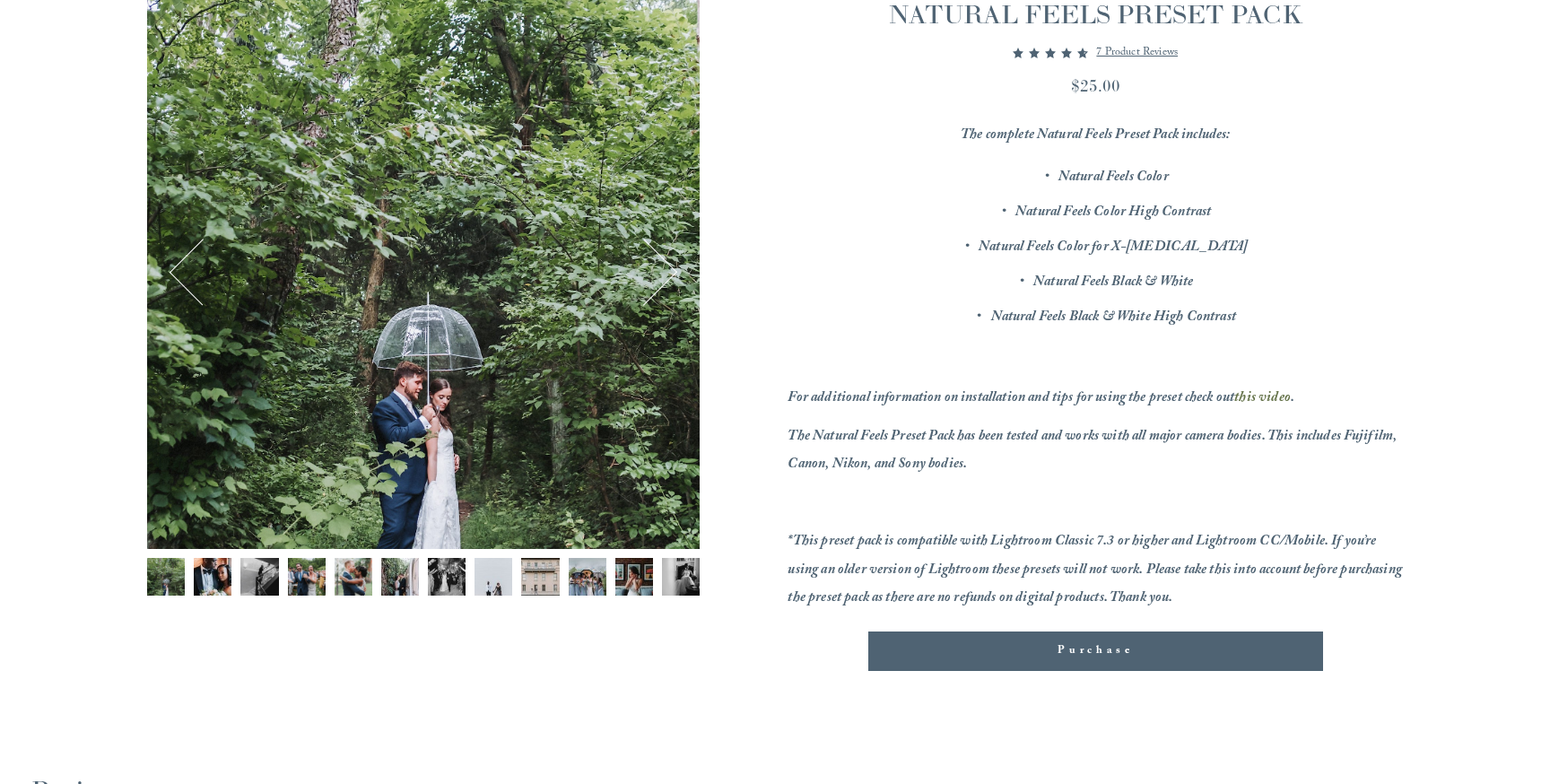
click at [494, 578] on img "Image 8 of 12" at bounding box center [493, 576] width 38 height 38
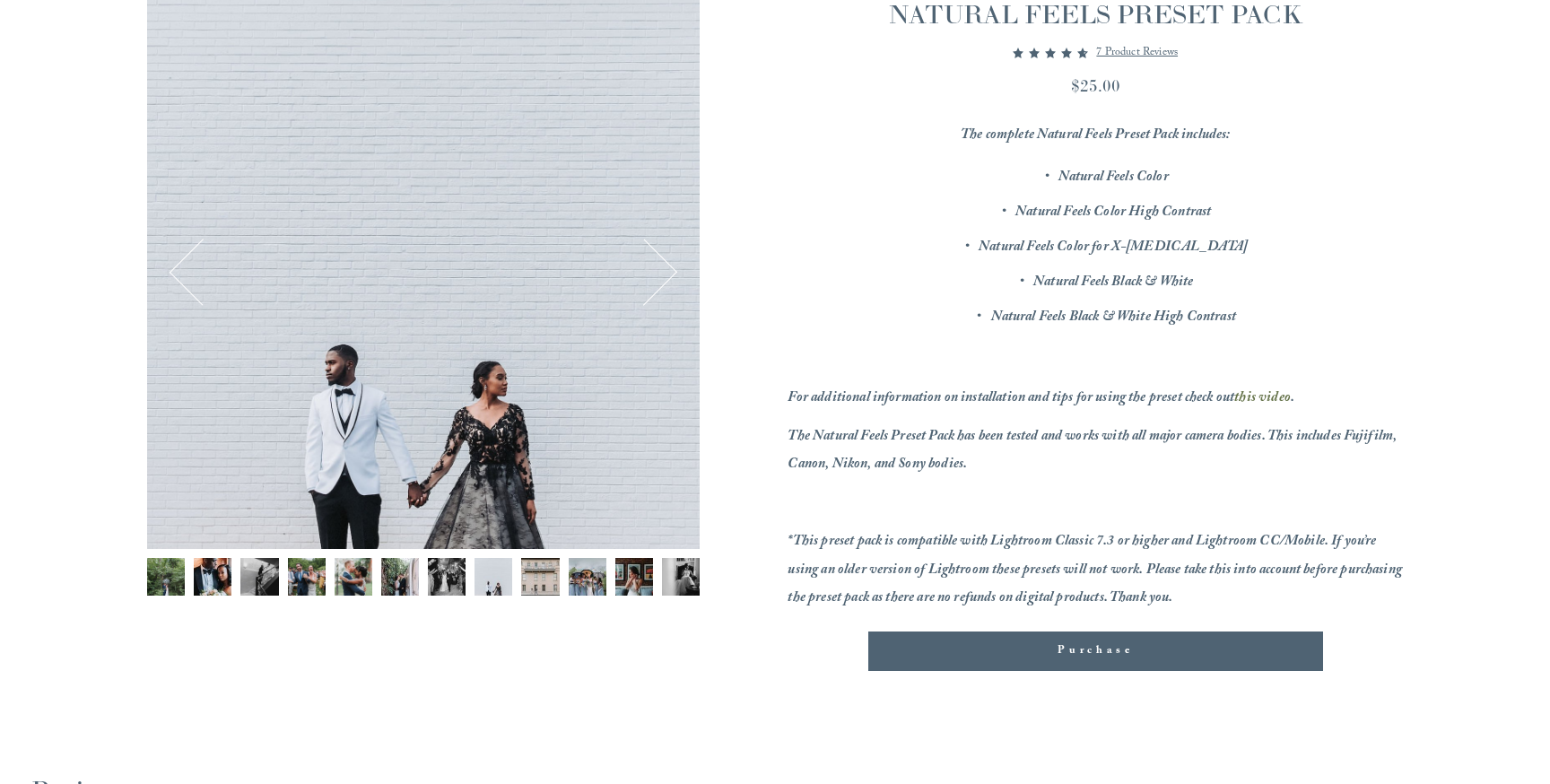
click at [532, 574] on img "Image 9 of 12" at bounding box center [539, 576] width 38 height 38
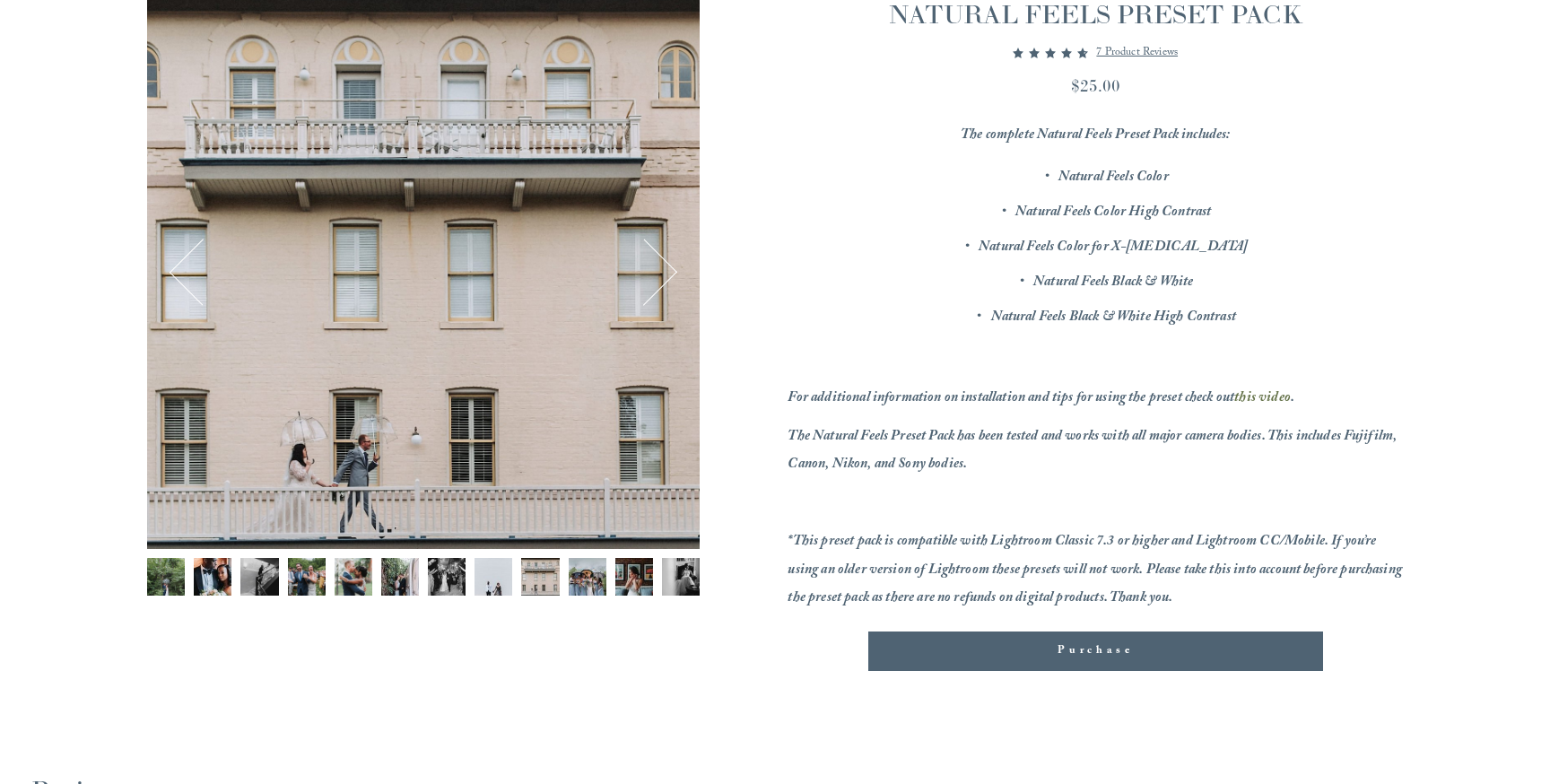
click at [553, 579] on img "Image 9 of 12" at bounding box center [539, 576] width 38 height 38
click at [585, 573] on img "Image 10 of 12" at bounding box center [587, 576] width 38 height 38
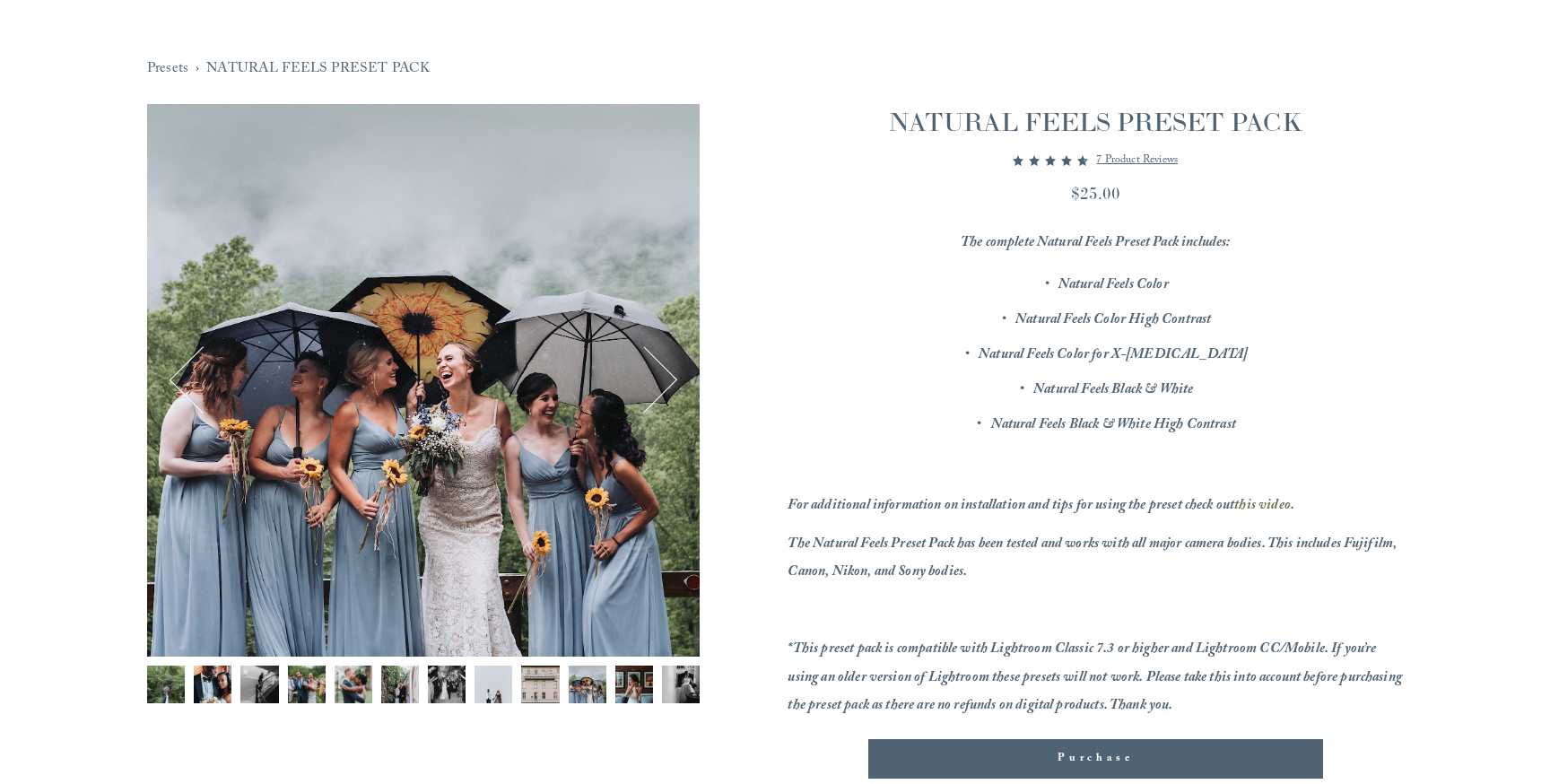
scroll to position [144, 0]
click at [504, 680] on img "Image 8 of 12" at bounding box center [493, 683] width 38 height 38
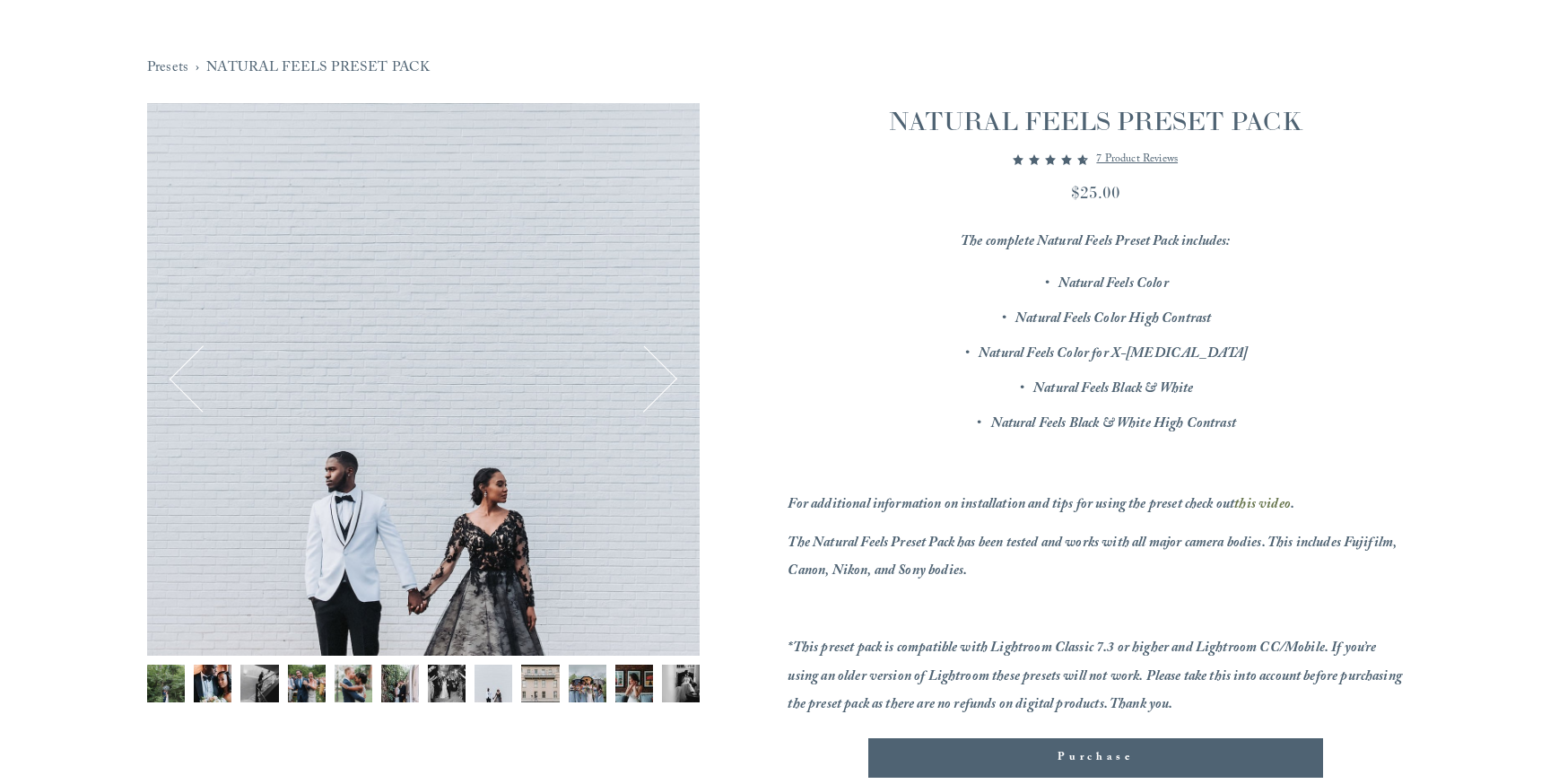
click at [591, 689] on img "Image 10 of 12" at bounding box center [587, 683] width 38 height 38
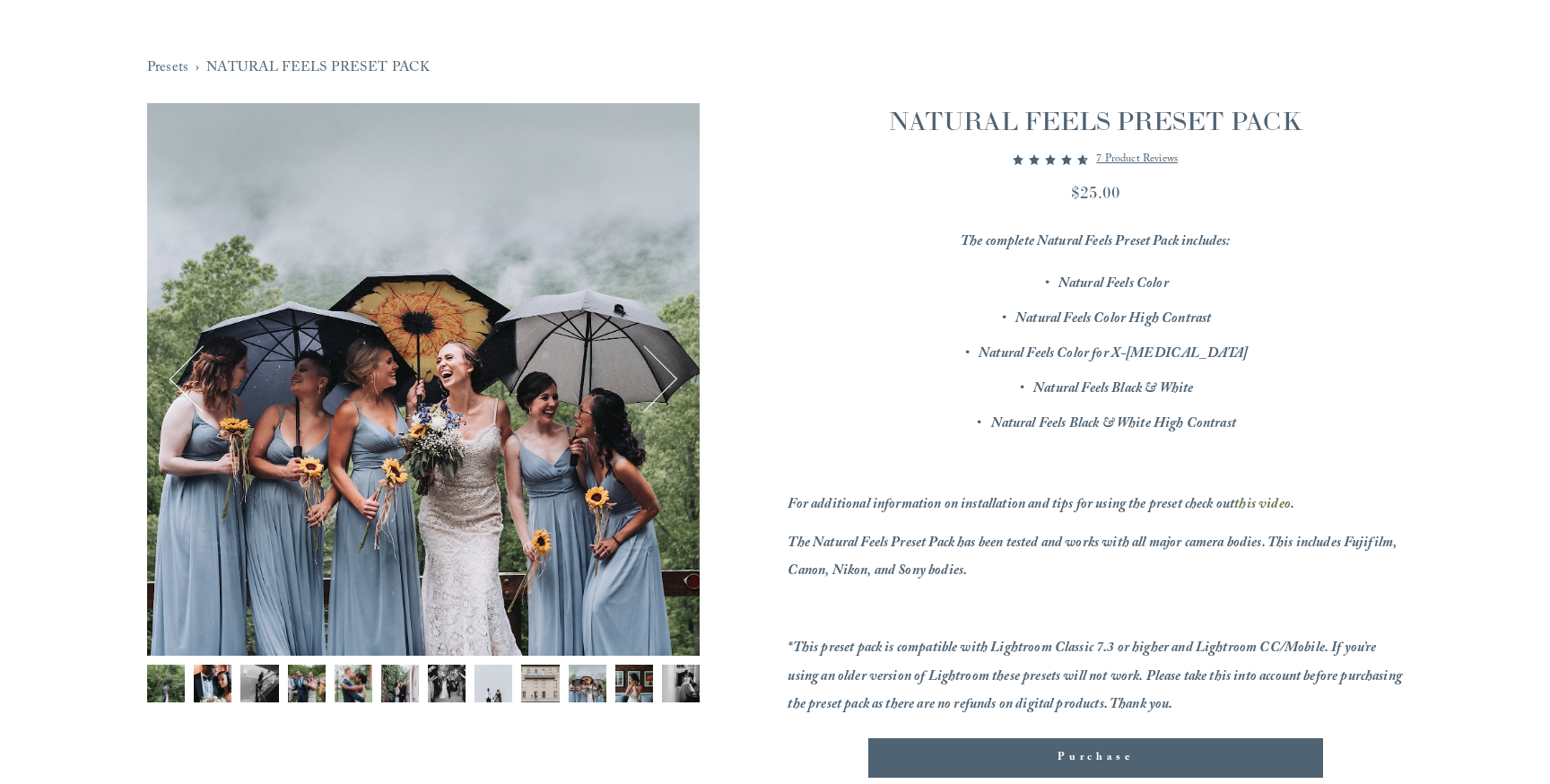
click at [626, 689] on img "Image 11 of 12" at bounding box center [634, 683] width 38 height 38
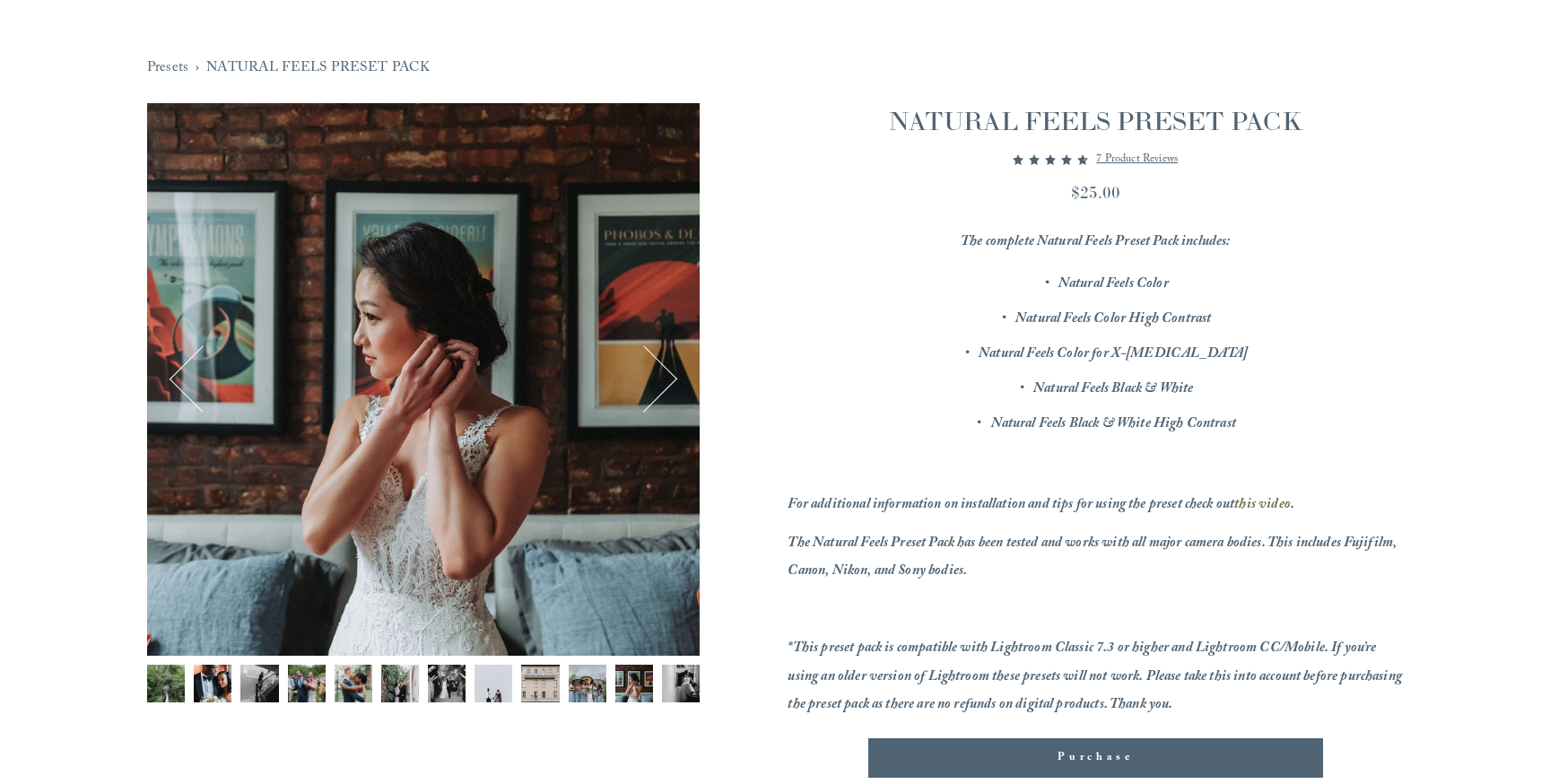
click at [653, 689] on div "Gallery thumbnails" at bounding box center [423, 688] width 553 height 48
click at [673, 687] on img "Image 12 of 12" at bounding box center [680, 683] width 38 height 38
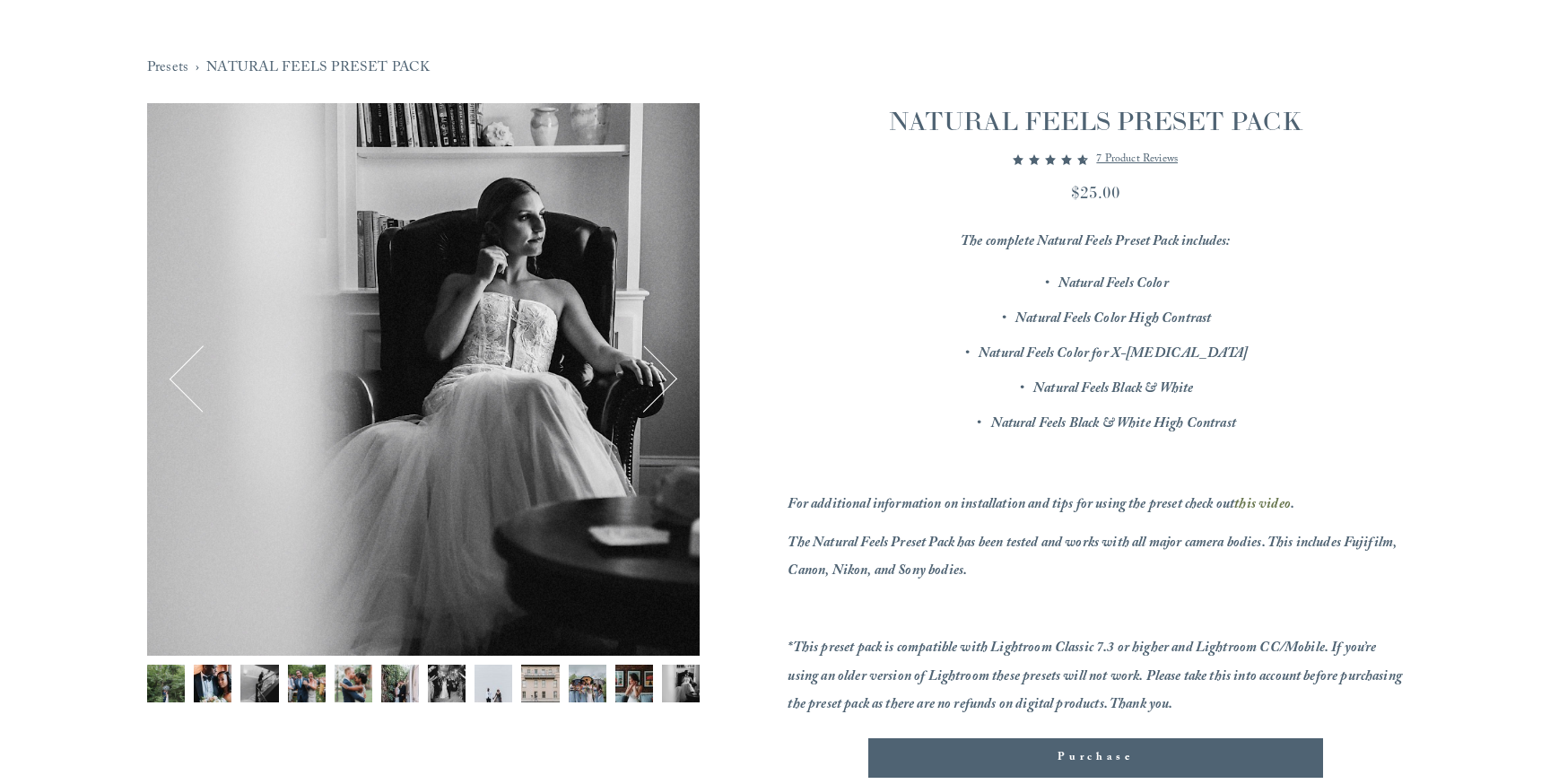
click at [265, 679] on img "Image 3 of 12" at bounding box center [258, 683] width 38 height 38
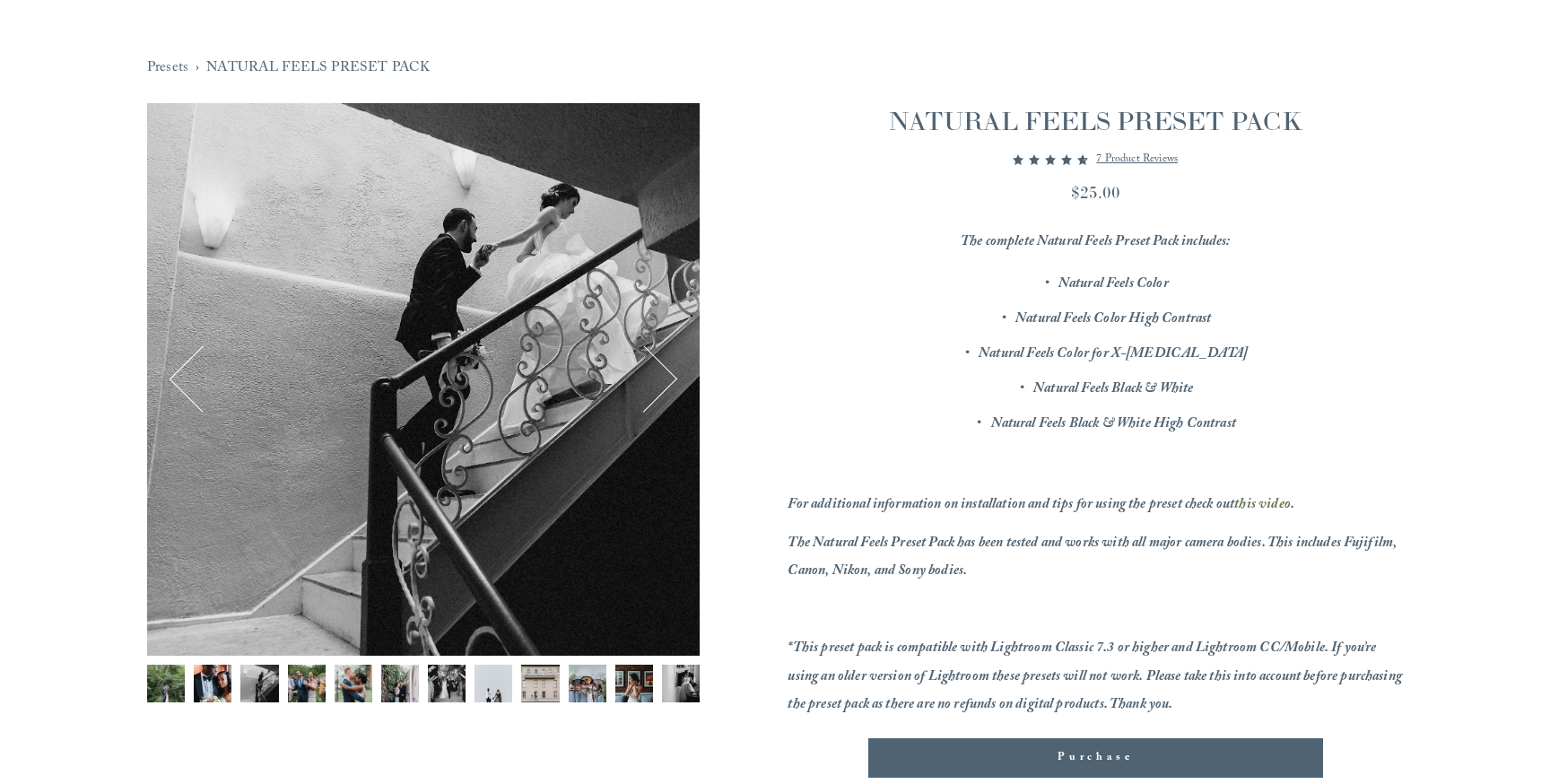
click at [305, 678] on img "Image 4 of 12" at bounding box center [306, 683] width 38 height 38
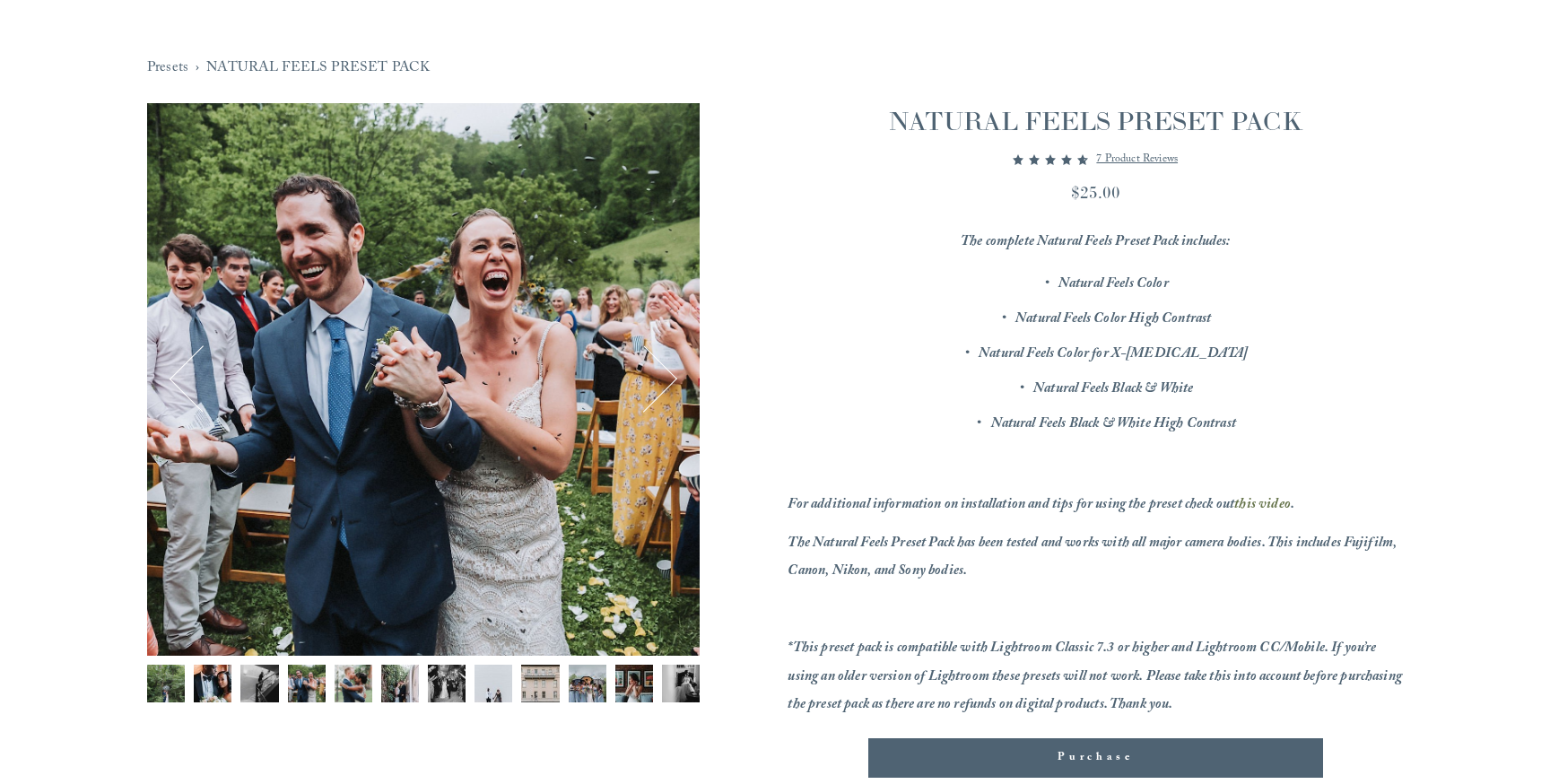
click at [197, 684] on img "Image 2 of 12" at bounding box center [212, 683] width 38 height 38
